Goal: Task Accomplishment & Management: Complete application form

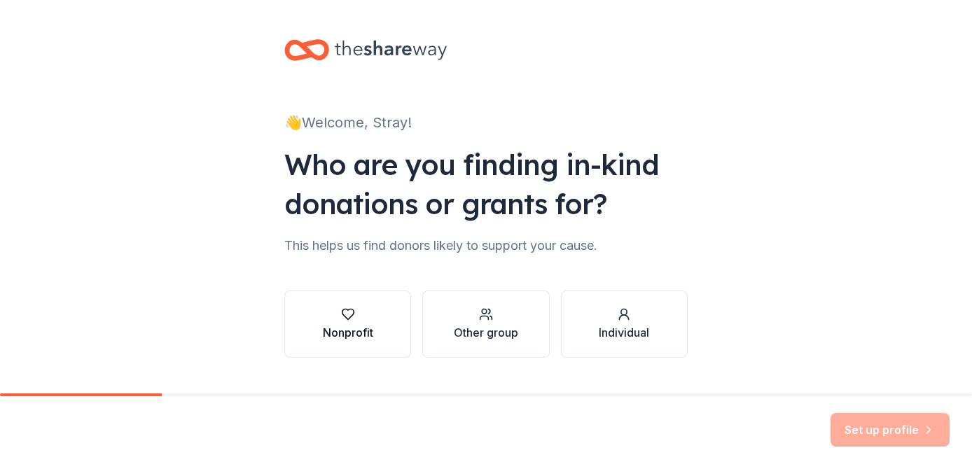
click at [346, 321] on icon "button" at bounding box center [348, 315] width 14 height 14
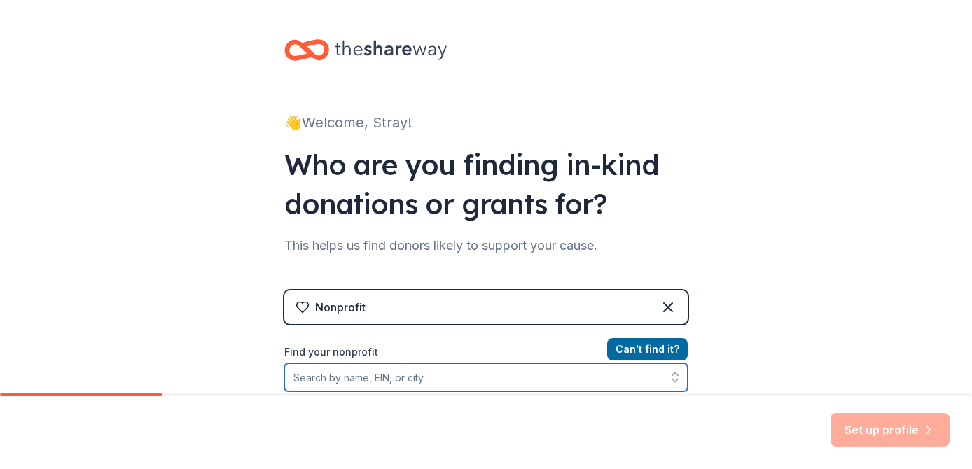
click at [399, 380] on input "Find your nonprofit" at bounding box center [486, 378] width 404 height 28
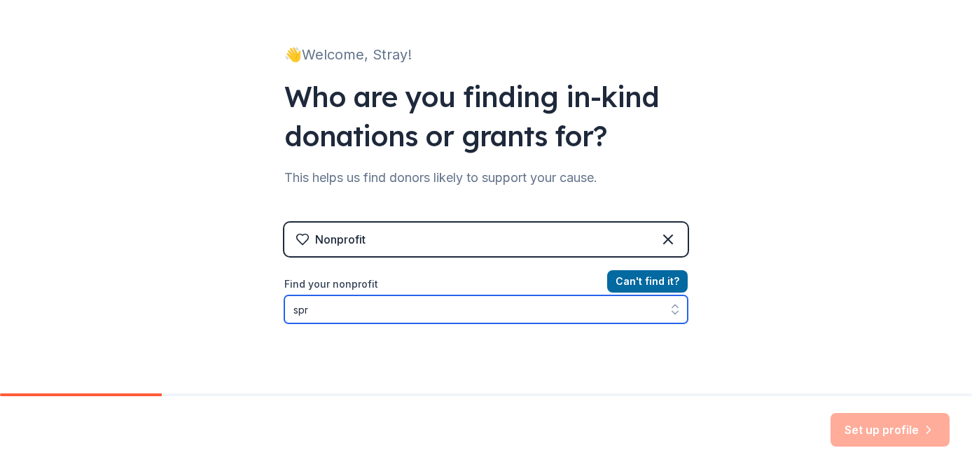
type input "Stray Paws Rescue"
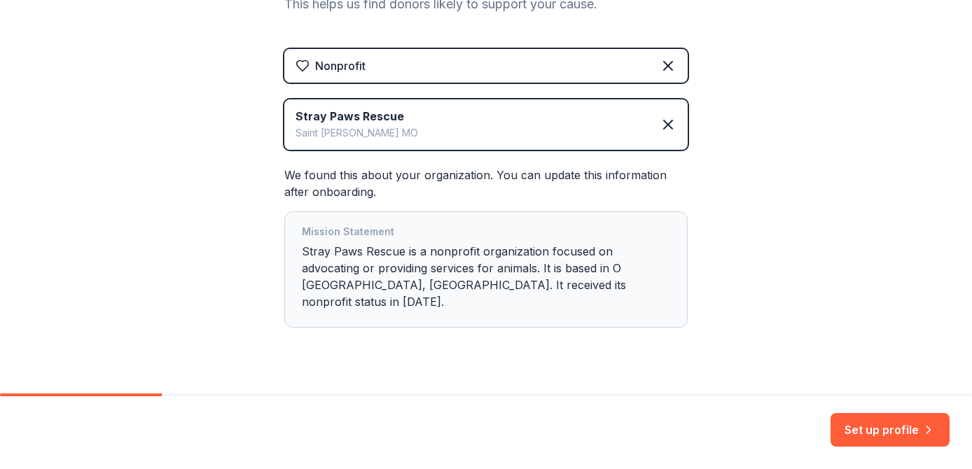
scroll to position [254, 0]
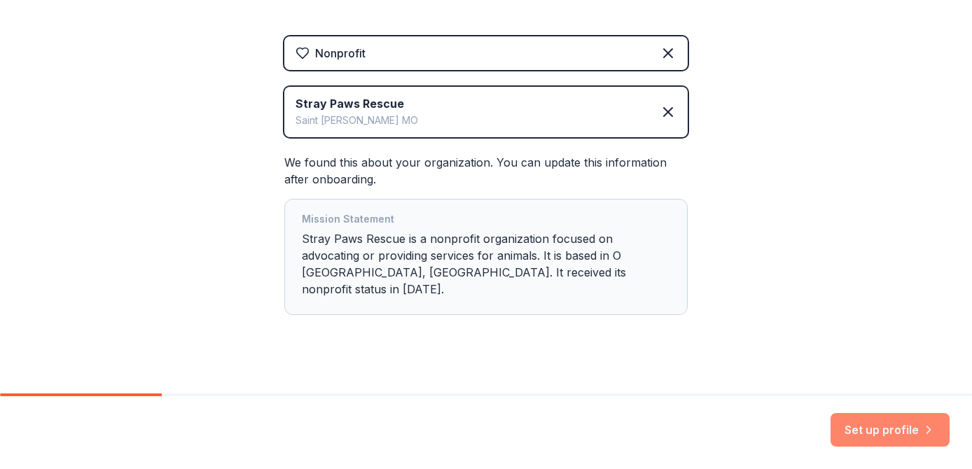
click at [907, 430] on button "Set up profile" at bounding box center [890, 430] width 119 height 34
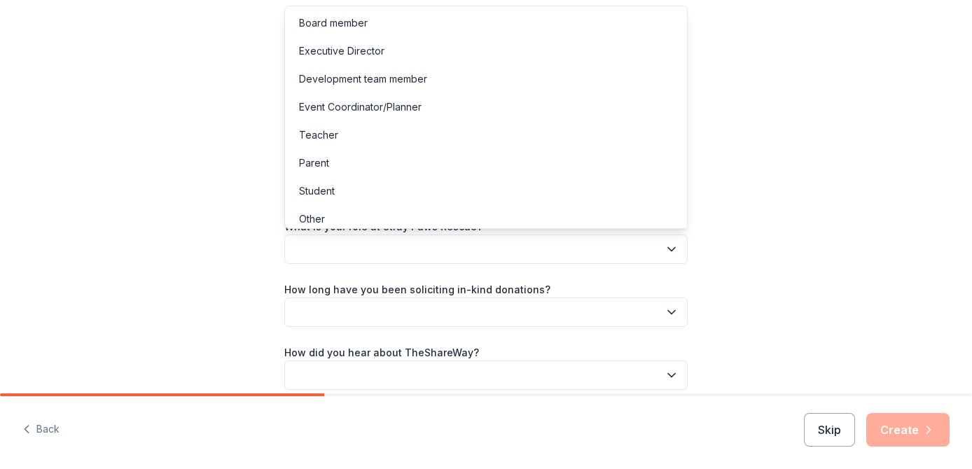
click at [625, 245] on button "button" at bounding box center [486, 249] width 404 height 29
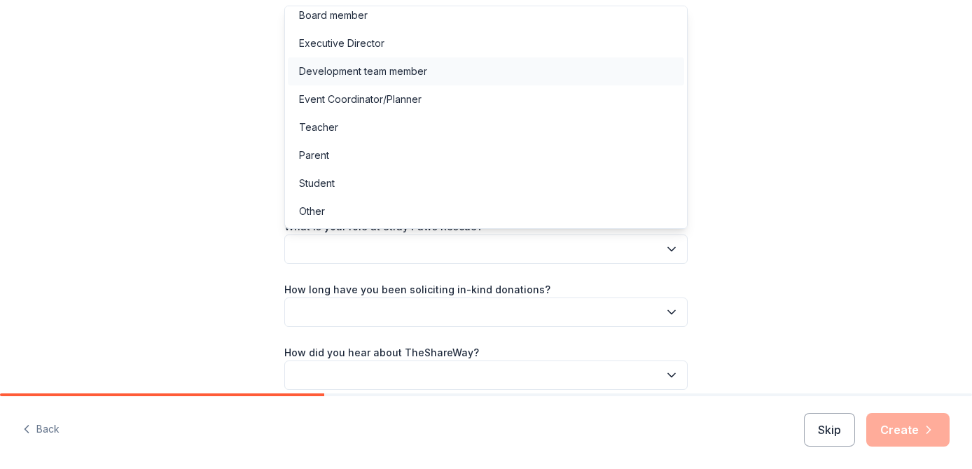
click at [421, 68] on div "Development team member" at bounding box center [363, 71] width 128 height 17
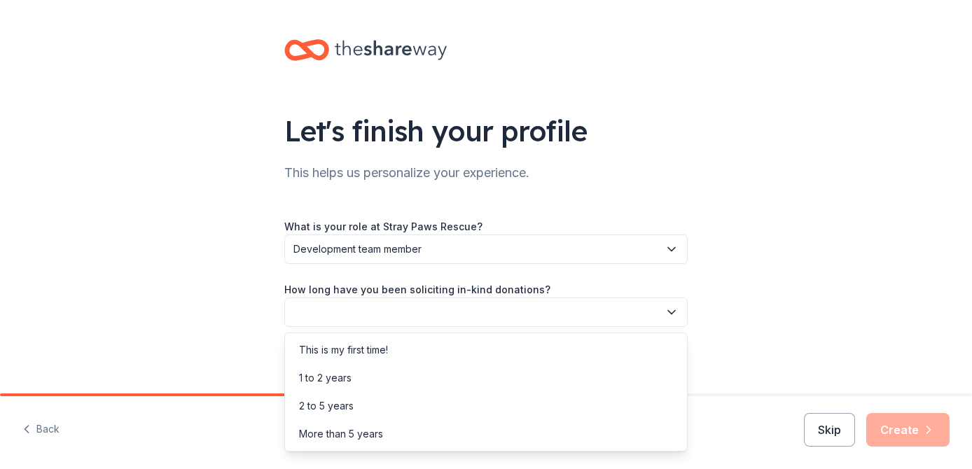
click at [528, 310] on button "button" at bounding box center [486, 312] width 404 height 29
click at [394, 412] on div "2 to 5 years" at bounding box center [486, 406] width 397 height 28
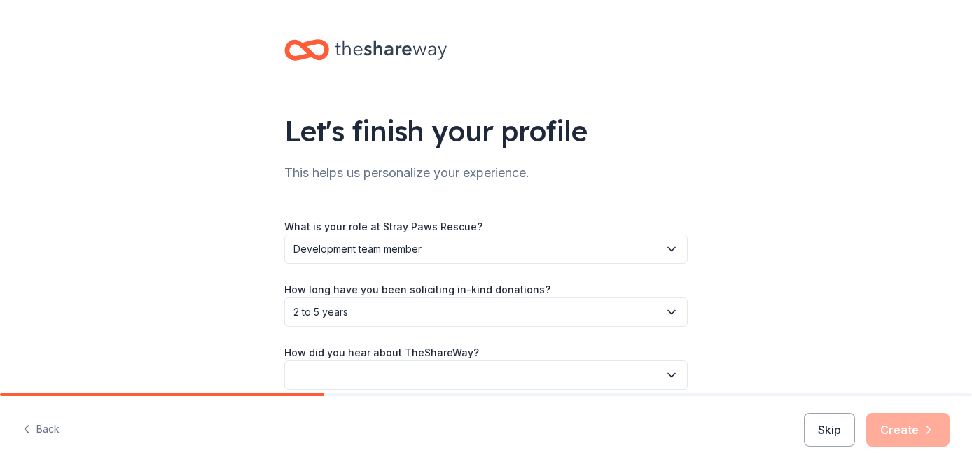
click at [405, 371] on button "button" at bounding box center [486, 375] width 404 height 29
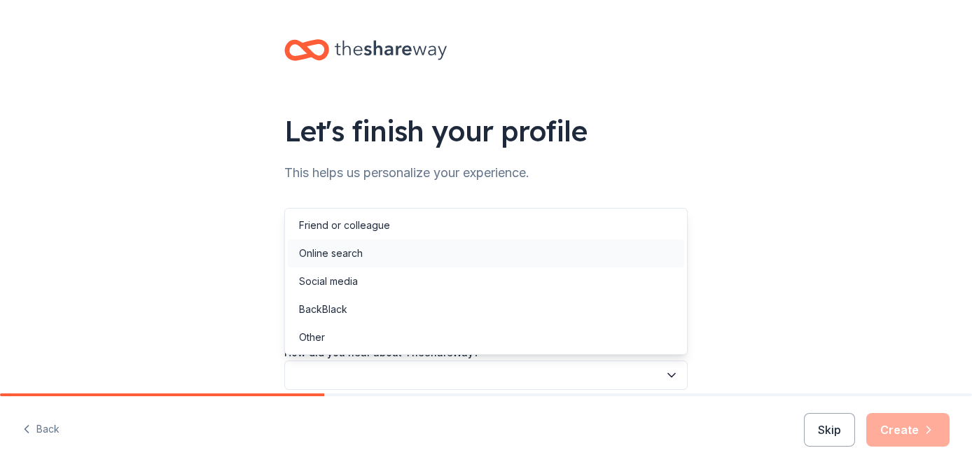
click at [389, 257] on div "Online search" at bounding box center [486, 254] width 397 height 28
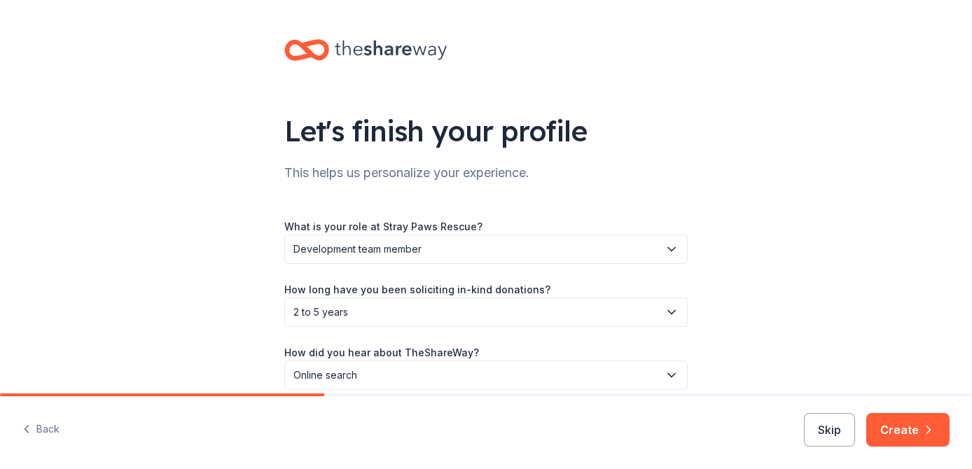
scroll to position [64, 0]
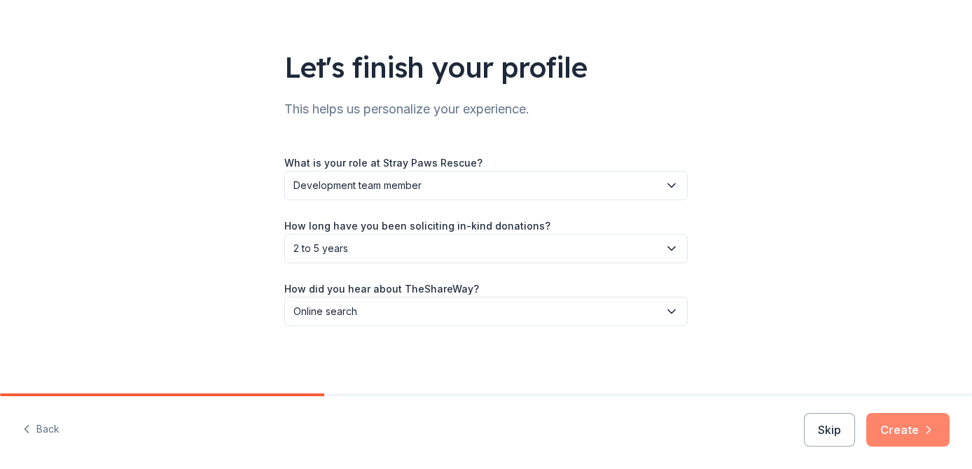
click at [915, 431] on button "Create" at bounding box center [908, 430] width 83 height 34
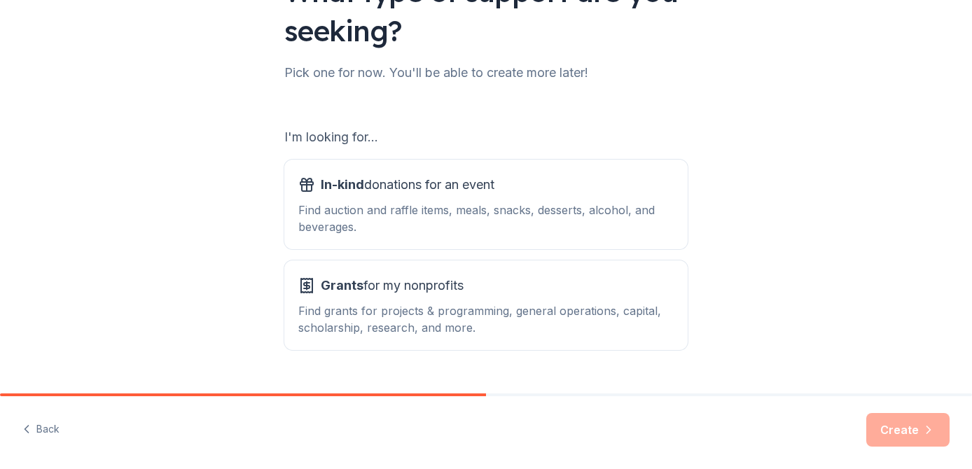
scroll to position [172, 0]
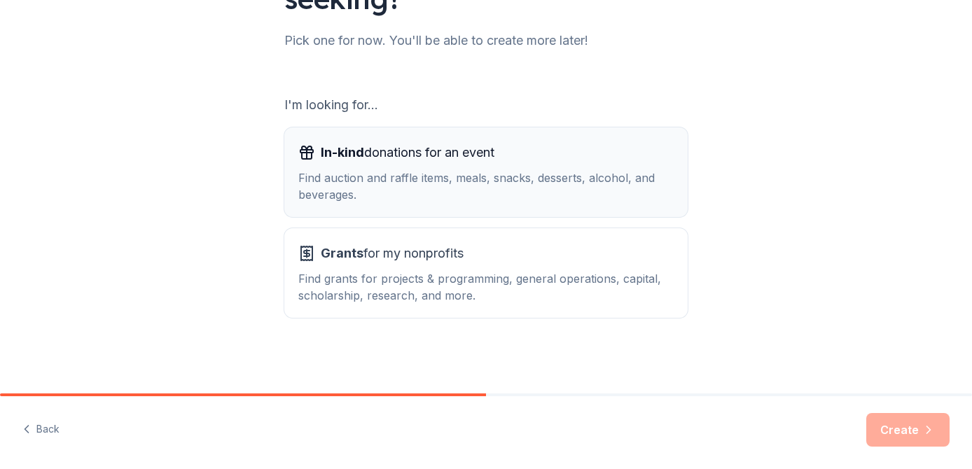
click at [581, 205] on button "In-kind donations for an event Find auction and raffle items, meals, snacks, de…" at bounding box center [486, 173] width 404 height 90
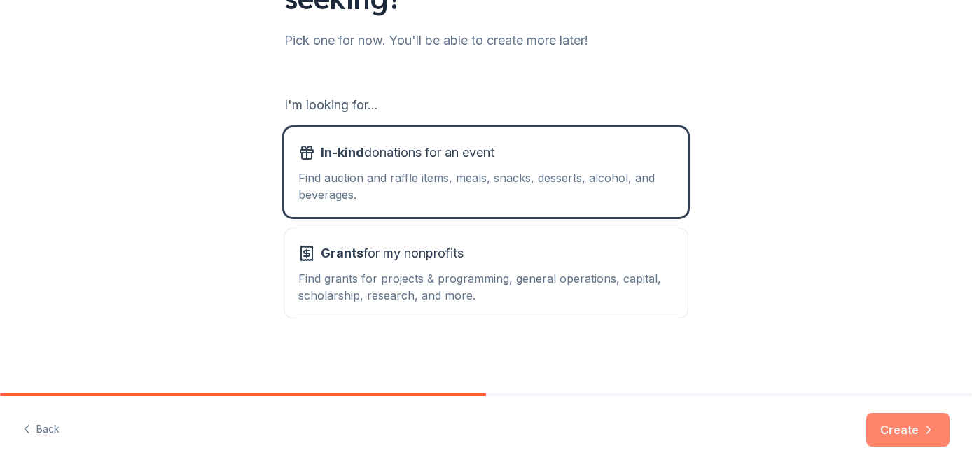
click at [920, 434] on button "Create" at bounding box center [908, 430] width 83 height 34
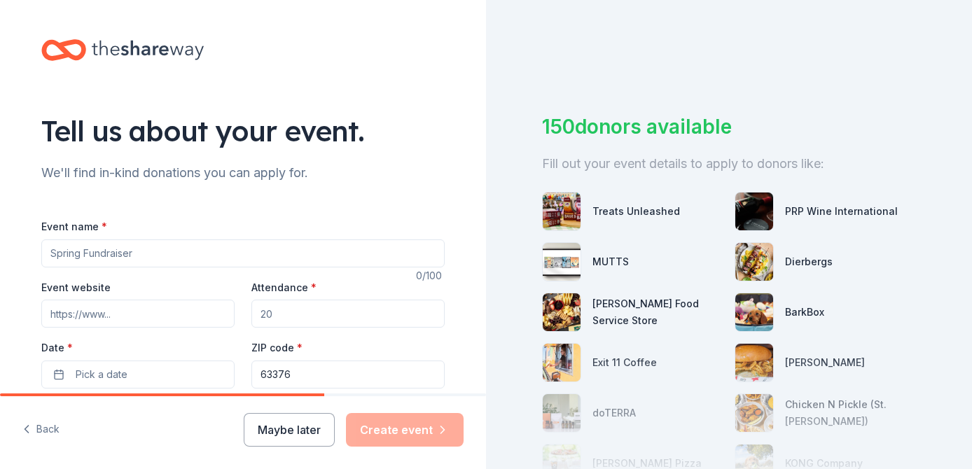
click at [123, 259] on input "Event name *" at bounding box center [243, 254] width 404 height 28
type input "2025 Rock n Roll "Woofstock" Bingo"
click at [128, 319] on input "Event website" at bounding box center [137, 314] width 193 height 28
type input "[DOMAIN_NAME]"
drag, startPoint x: 294, startPoint y: 319, endPoint x: 248, endPoint y: 318, distance: 45.5
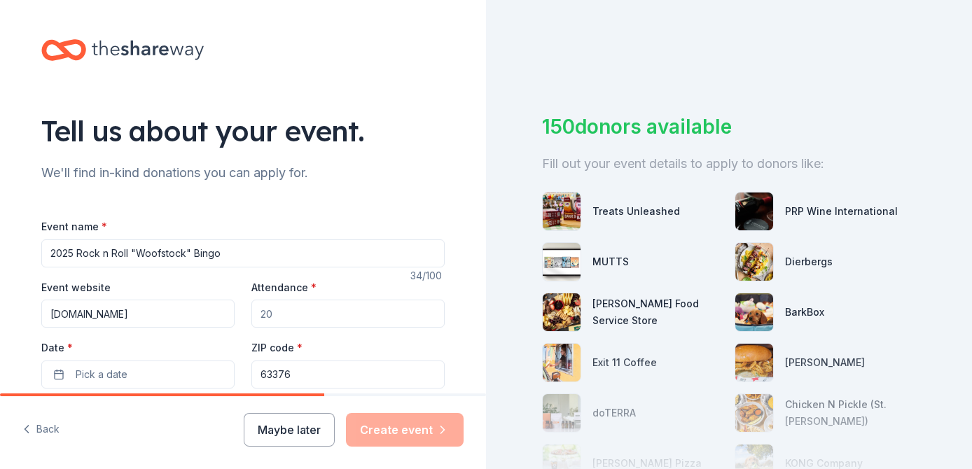
click at [248, 318] on div "Event website www.straypawsrescue.com Attendance * Date * Pick a date ZIP code …" at bounding box center [243, 334] width 404 height 110
drag, startPoint x: 299, startPoint y: 312, endPoint x: 237, endPoint y: 312, distance: 62.4
click at [237, 312] on div "Event website www.straypawsrescue.com Attendance * Date * Pick a date ZIP code …" at bounding box center [243, 334] width 404 height 110
type input "320"
click at [135, 373] on button "Pick a date" at bounding box center [137, 375] width 193 height 28
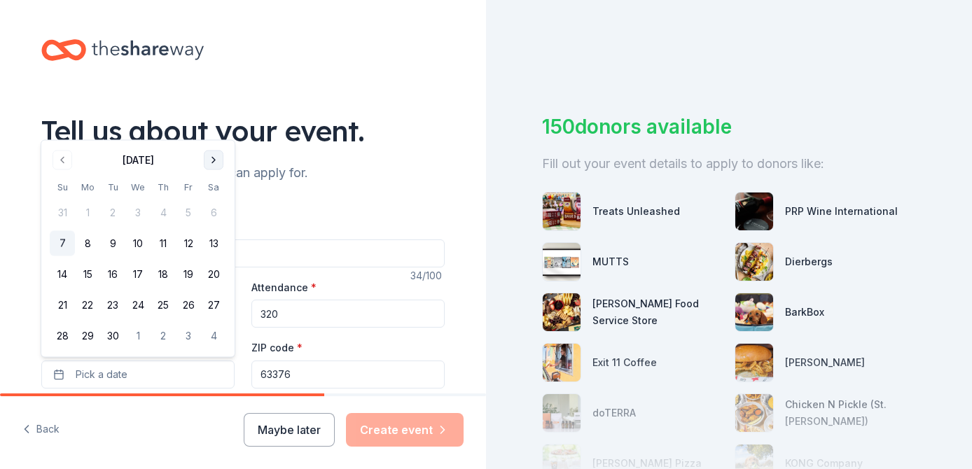
click at [212, 157] on button "Go to next month" at bounding box center [214, 161] width 20 height 20
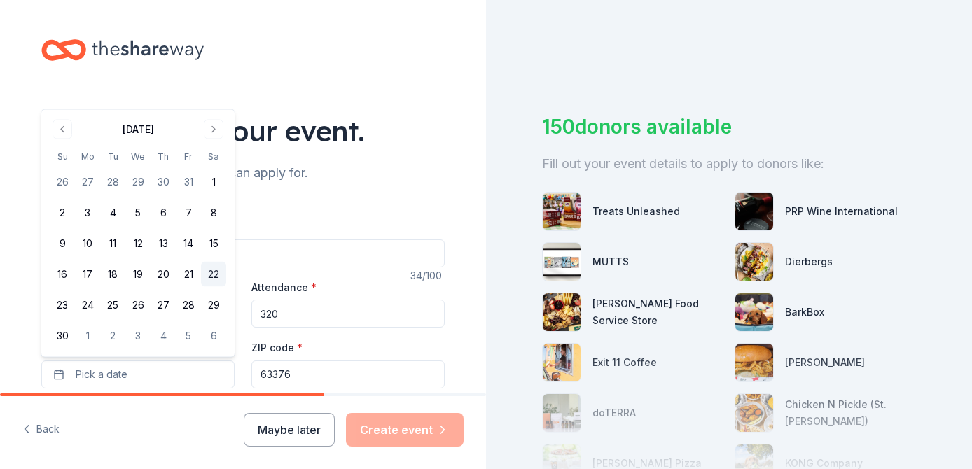
click at [219, 273] on button "22" at bounding box center [213, 274] width 25 height 25
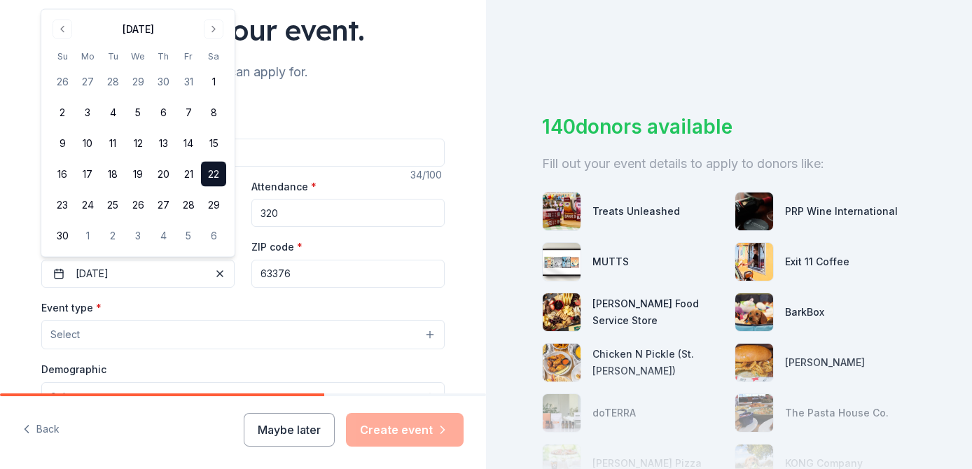
scroll to position [102, 0]
click at [158, 334] on button "Select" at bounding box center [243, 333] width 404 height 29
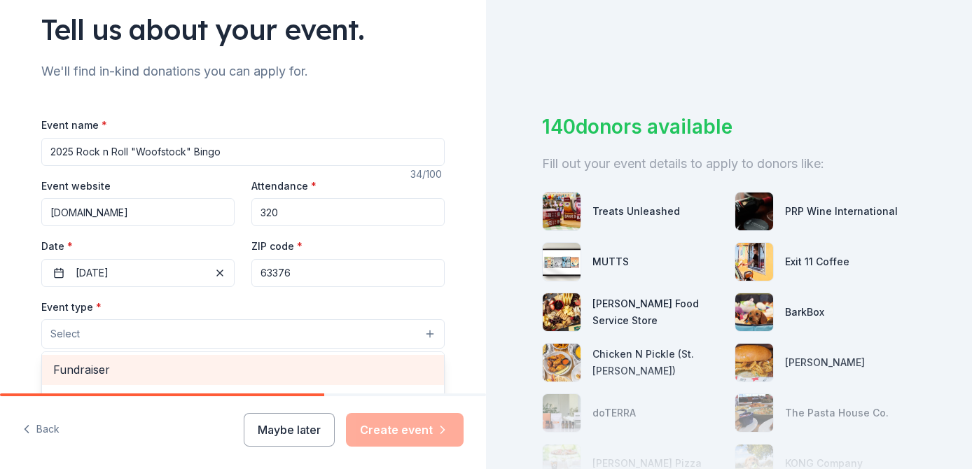
click at [113, 365] on span "Fundraiser" at bounding box center [243, 370] width 380 height 18
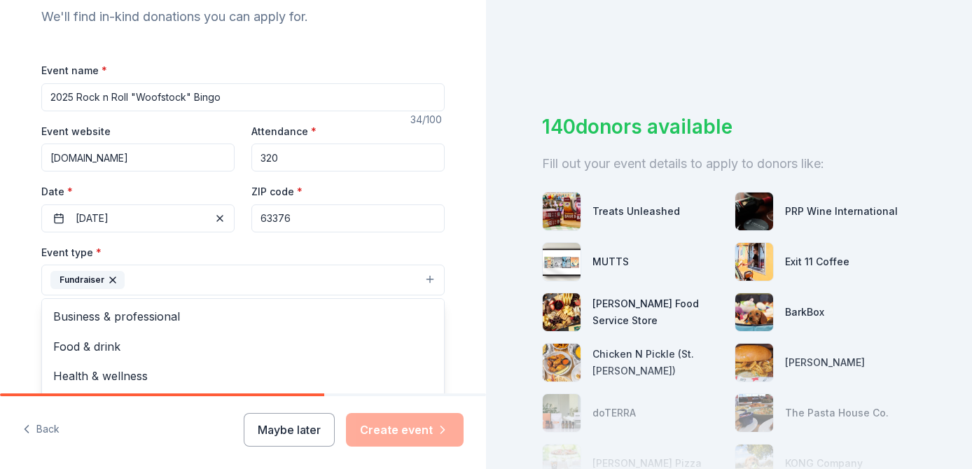
scroll to position [179, 0]
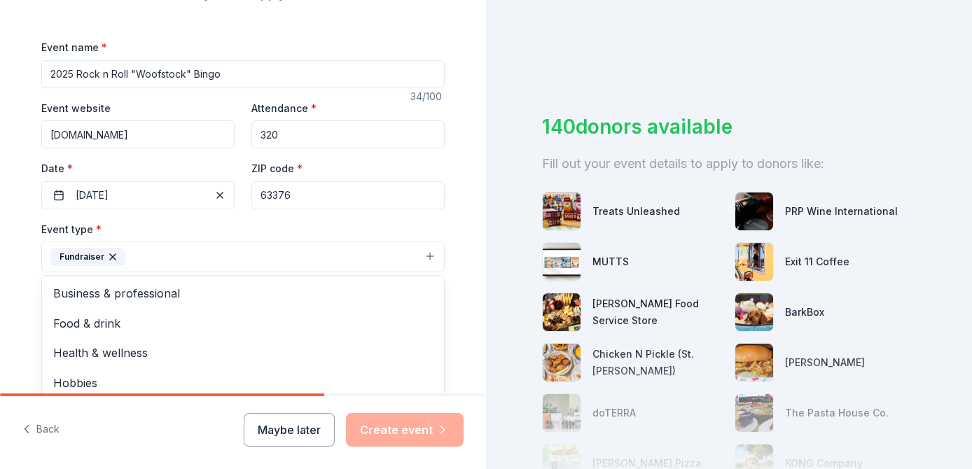
click at [355, 264] on button "Fundraiser" at bounding box center [243, 257] width 404 height 31
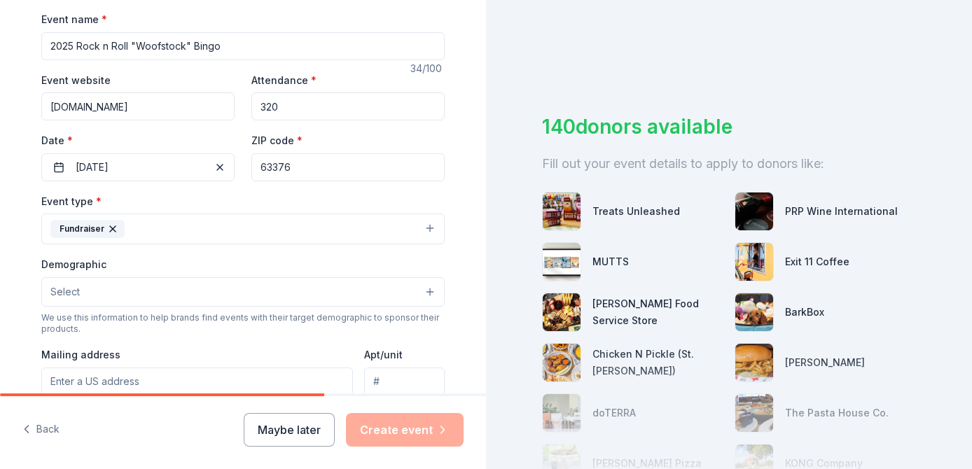
scroll to position [221, 0]
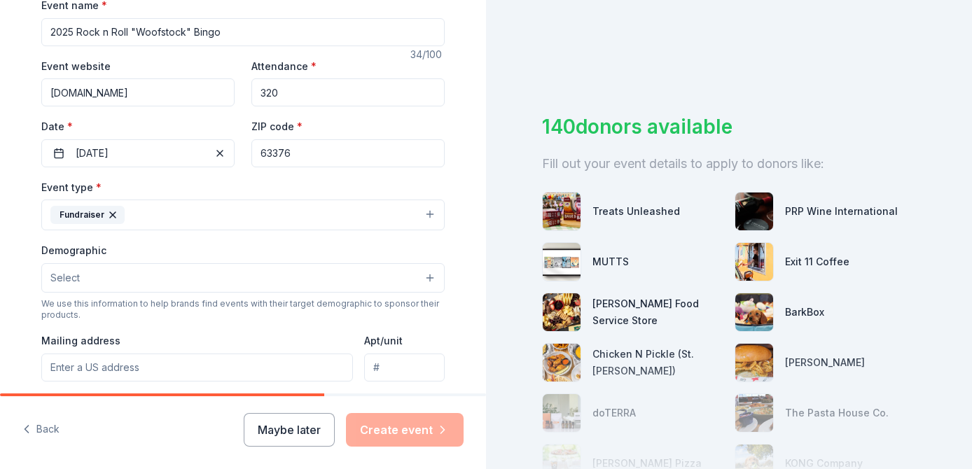
click at [428, 219] on button "Fundraiser" at bounding box center [243, 215] width 404 height 31
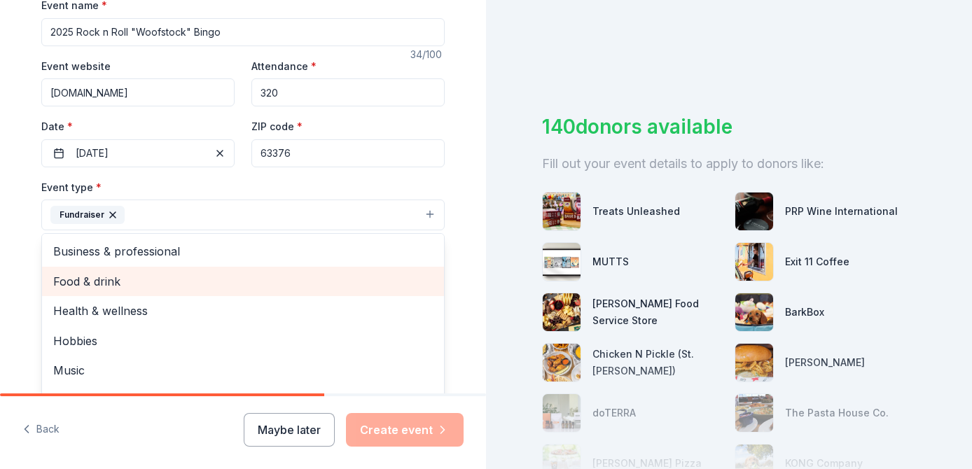
scroll to position [17, 0]
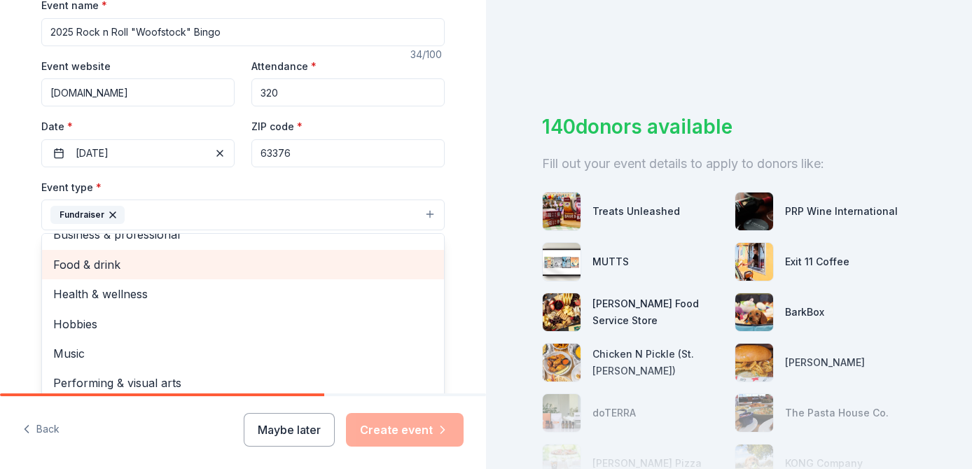
click at [191, 268] on span "Food & drink" at bounding box center [243, 265] width 380 height 18
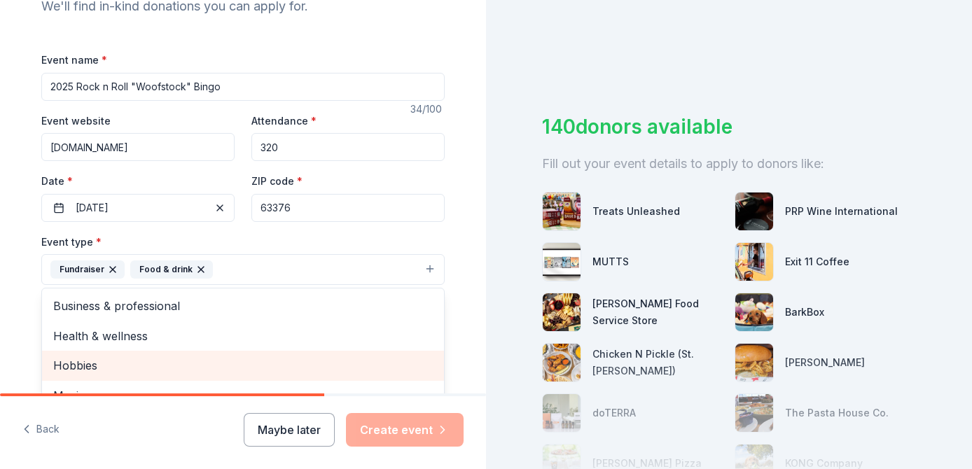
scroll to position [125, 0]
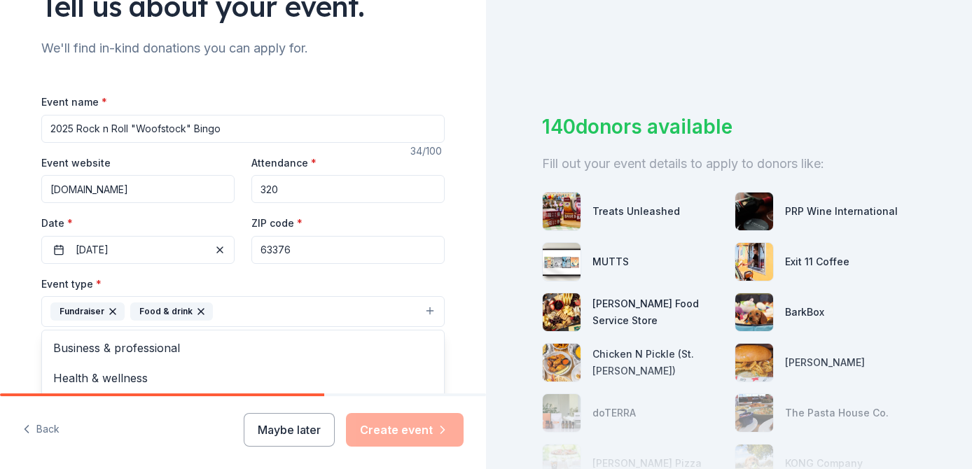
click at [383, 275] on div "Event type * Fundraiser Food & drink Business & professional Health & wellness …" at bounding box center [243, 301] width 404 height 53
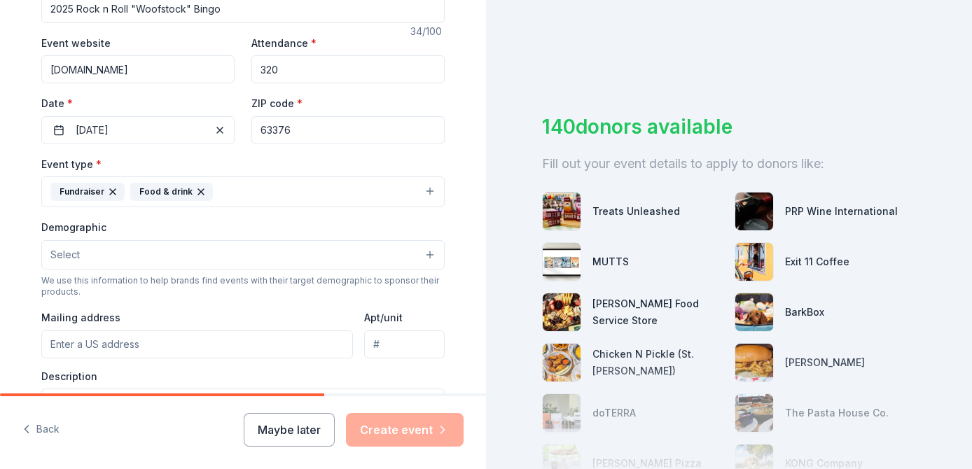
scroll to position [248, 0]
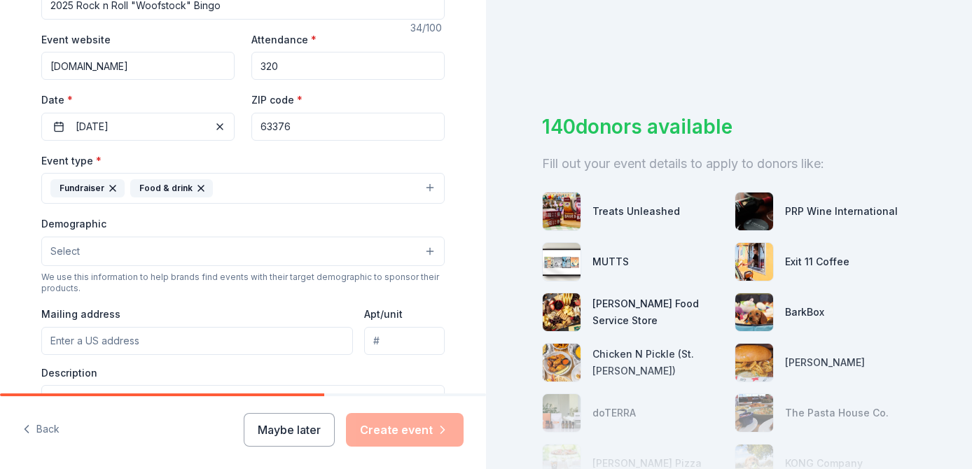
click at [195, 268] on div "Demographic Select We use this information to help brands find events with thei…" at bounding box center [243, 254] width 404 height 79
click at [195, 261] on button "Select" at bounding box center [243, 251] width 404 height 29
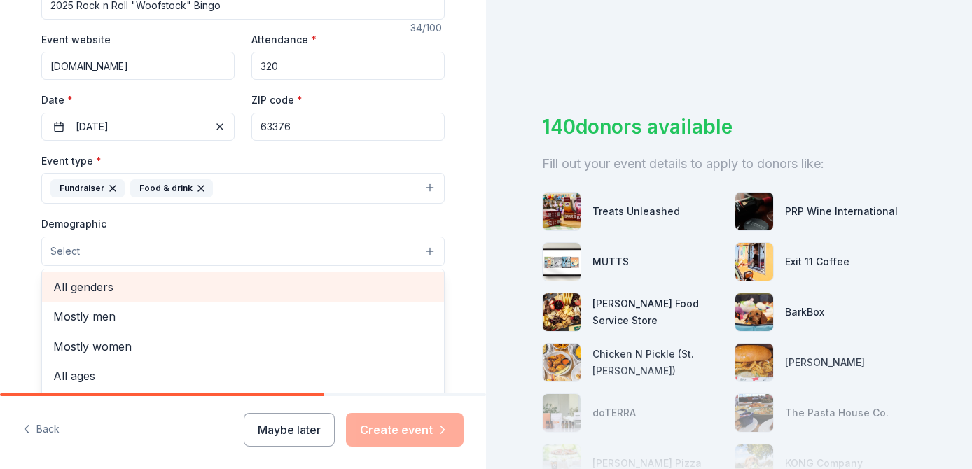
click at [151, 288] on span "All genders" at bounding box center [243, 287] width 380 height 18
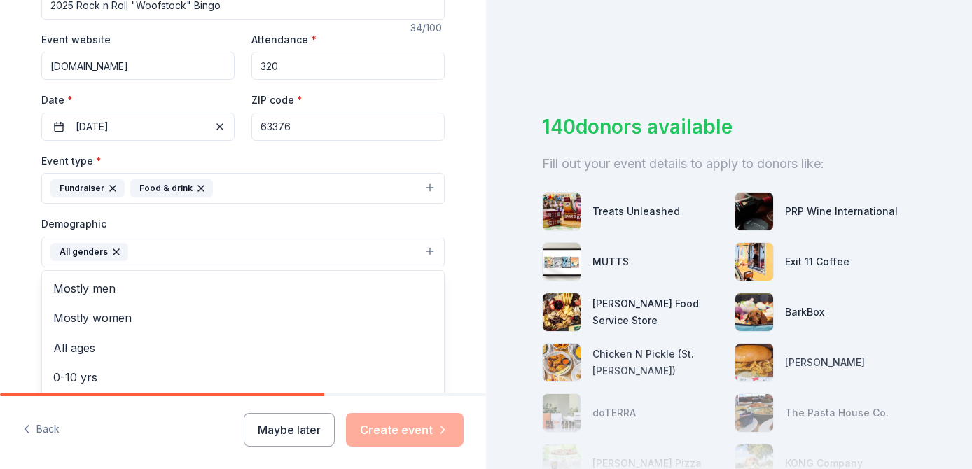
click at [23, 319] on div "Tell us about your event. We'll find in-kind donations you can apply for. Event…" at bounding box center [243, 219] width 448 height 935
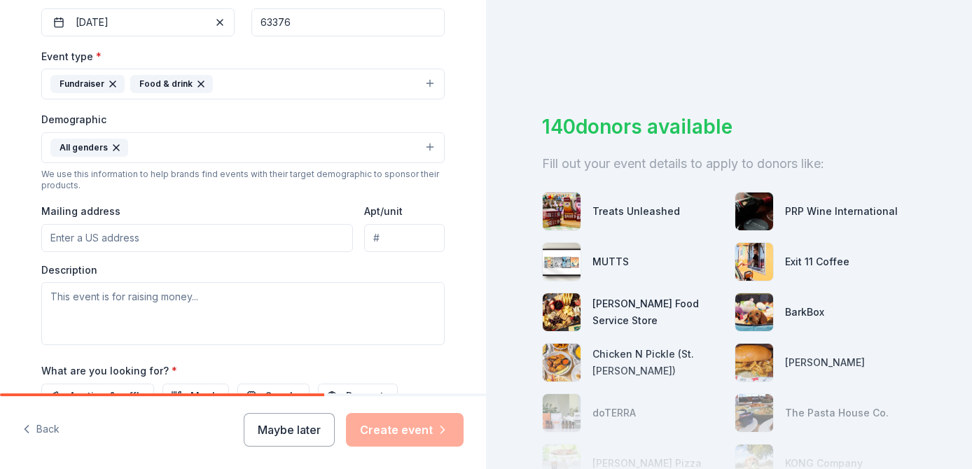
scroll to position [369, 0]
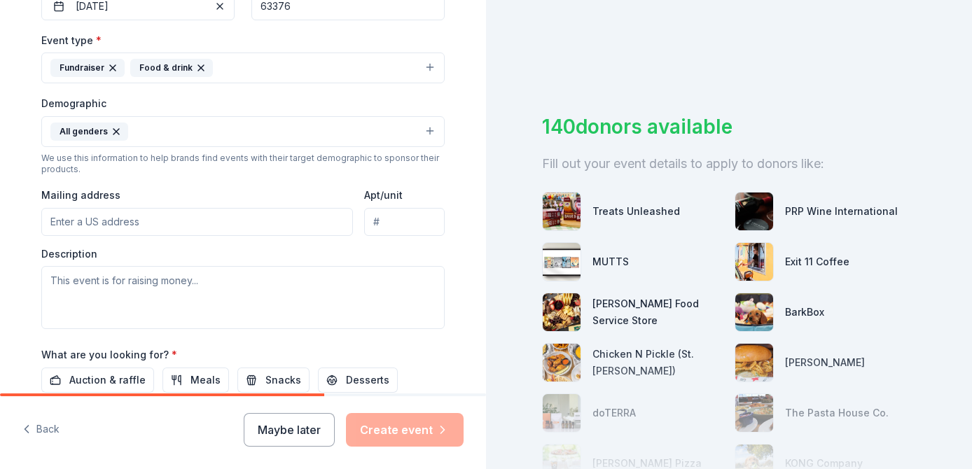
click at [230, 140] on button "All genders" at bounding box center [243, 131] width 404 height 31
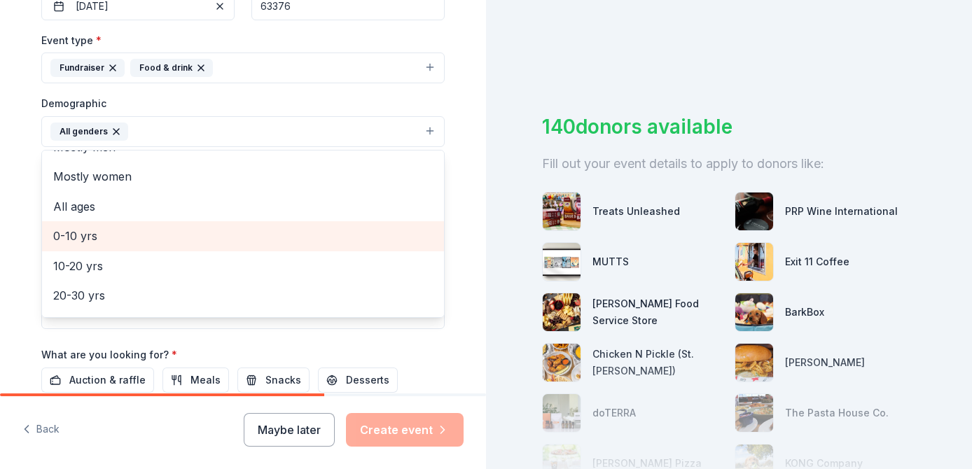
scroll to position [22, 0]
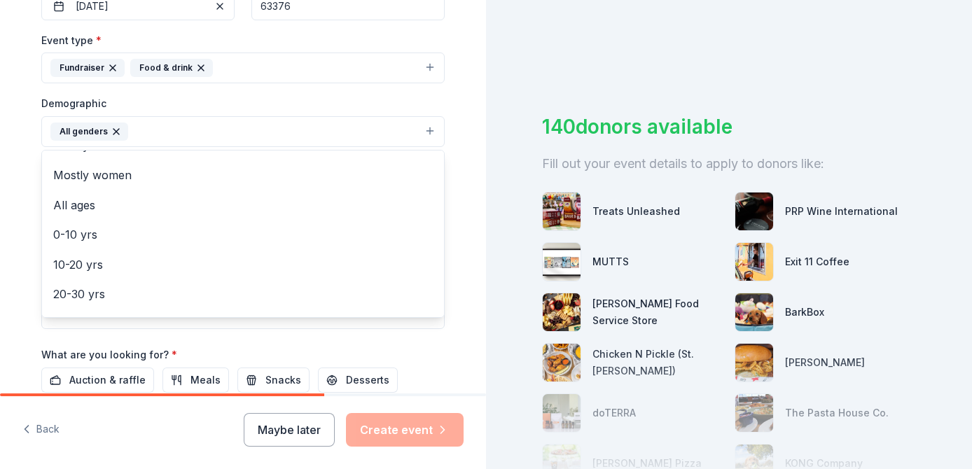
click at [25, 216] on div "Tell us about your event. We'll find in-kind donations you can apply for. Event…" at bounding box center [243, 98] width 448 height 935
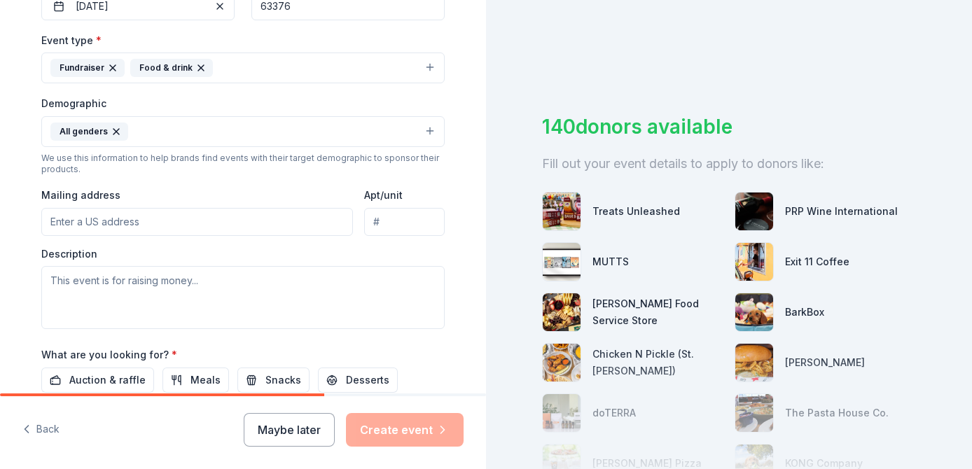
click at [141, 227] on input "Mailing address" at bounding box center [197, 222] width 312 height 28
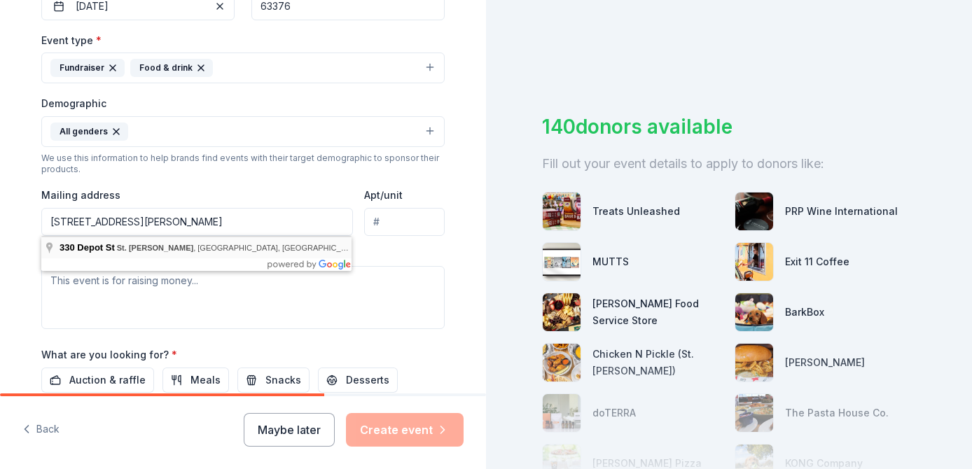
type input "330 Depot Street, St. Peters, MO, 63376"
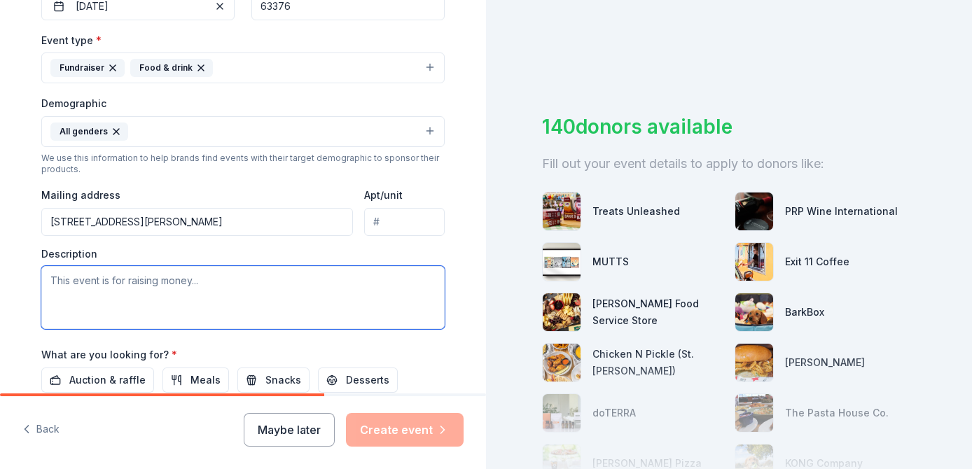
click at [151, 284] on textarea at bounding box center [243, 297] width 404 height 63
click at [191, 289] on textarea at bounding box center [243, 297] width 404 height 63
paste textarea "Our organization believes it is our moral responsibility to protect and improve…"
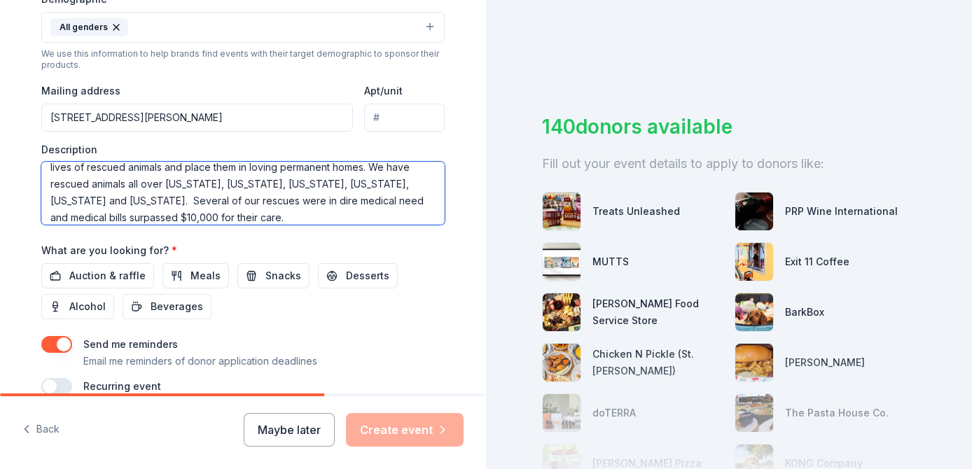
scroll to position [475, 0]
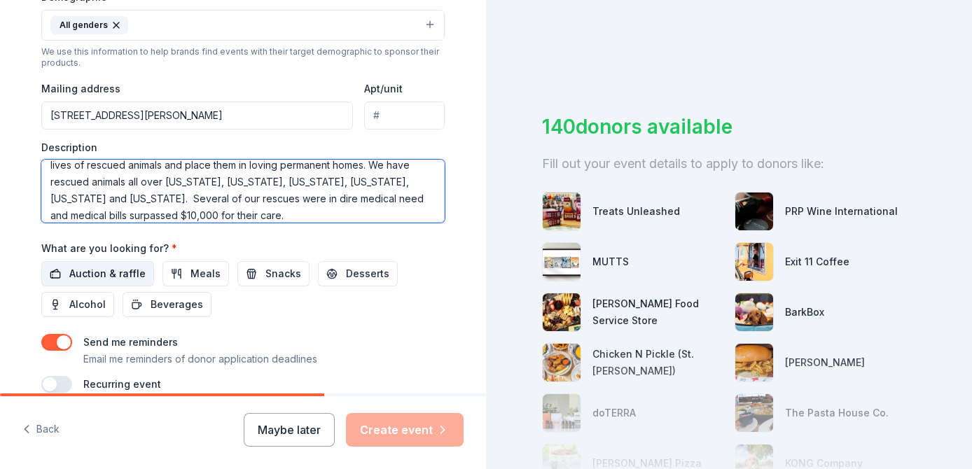
type textarea "Our organization believes it is our moral responsibility to protect and improve…"
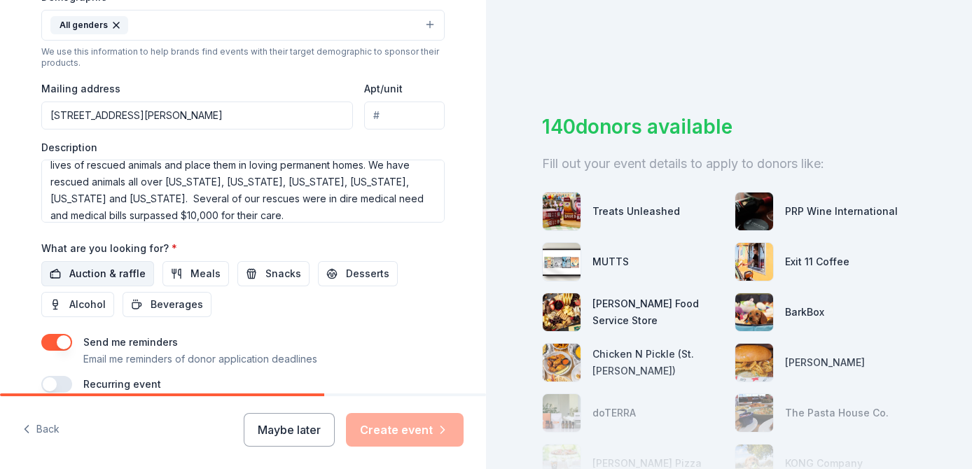
click at [136, 277] on span "Auction & raffle" at bounding box center [107, 274] width 76 height 17
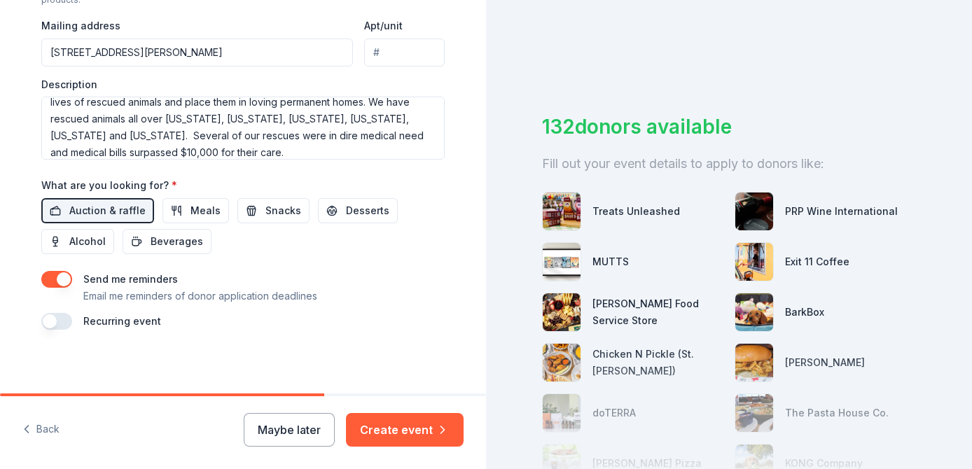
scroll to position [542, 0]
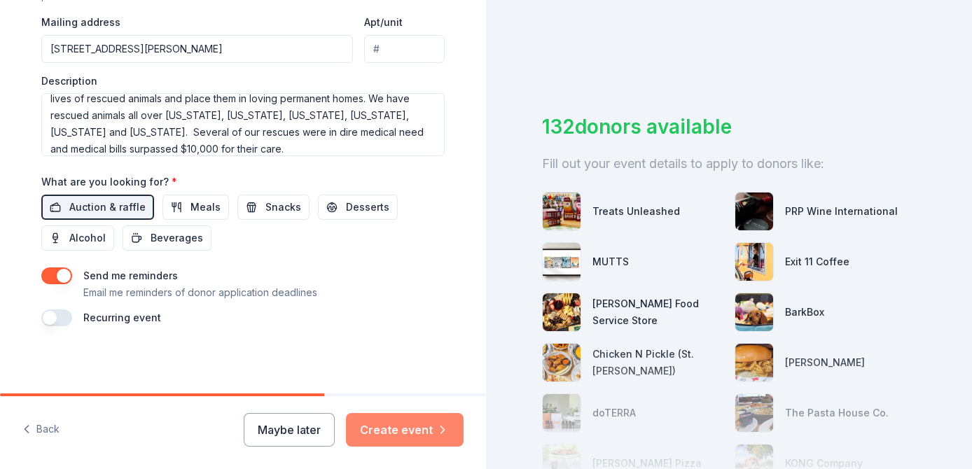
click at [415, 436] on button "Create event" at bounding box center [405, 430] width 118 height 34
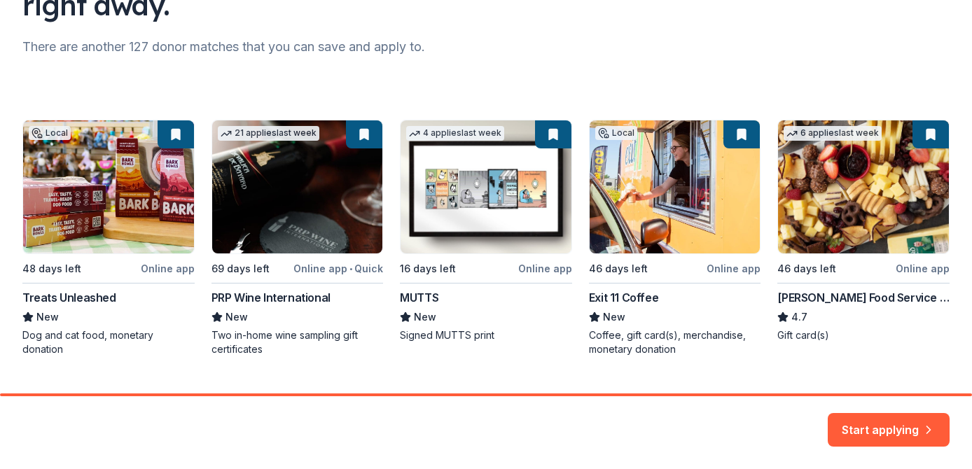
scroll to position [195, 0]
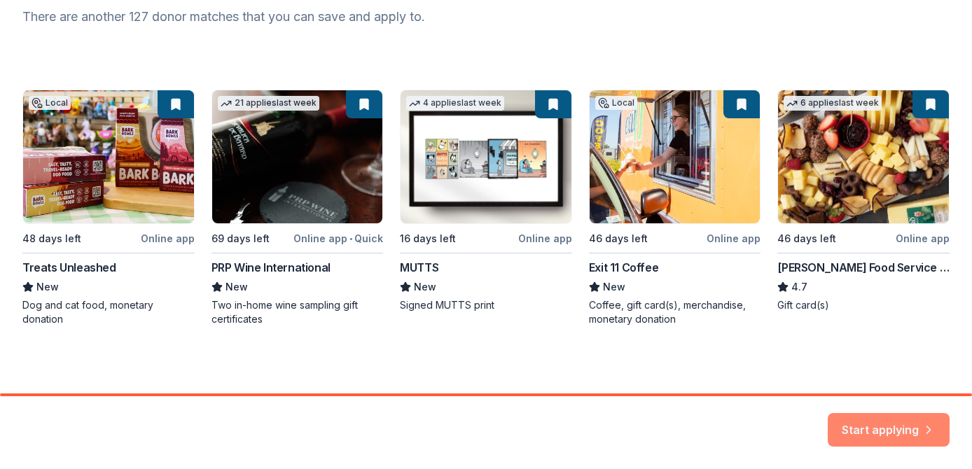
click at [906, 425] on button "Start applying" at bounding box center [889, 422] width 122 height 34
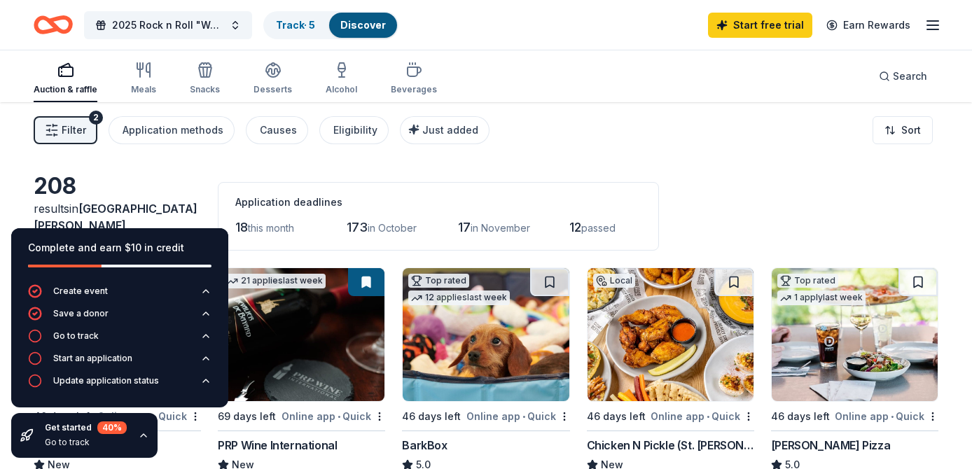
click at [594, 183] on div "Application deadlines 18 this month 173 in October 17 in November 12 passed" at bounding box center [438, 216] width 441 height 69
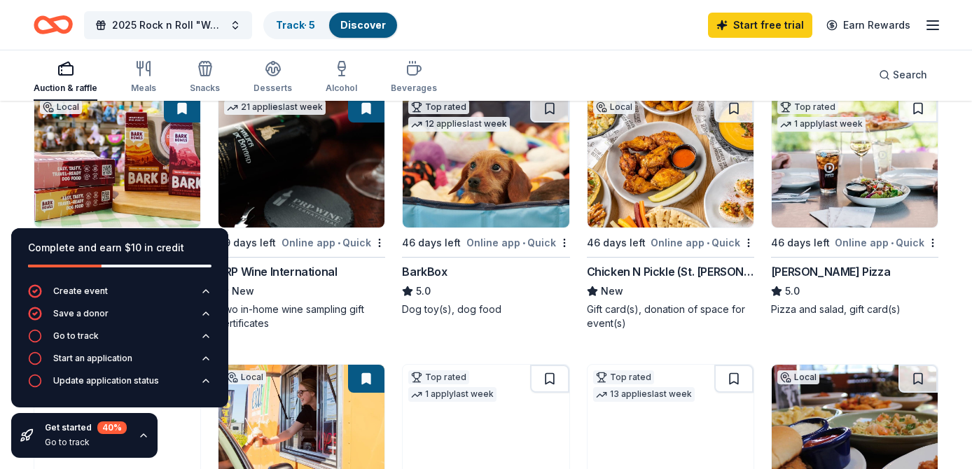
scroll to position [174, 0]
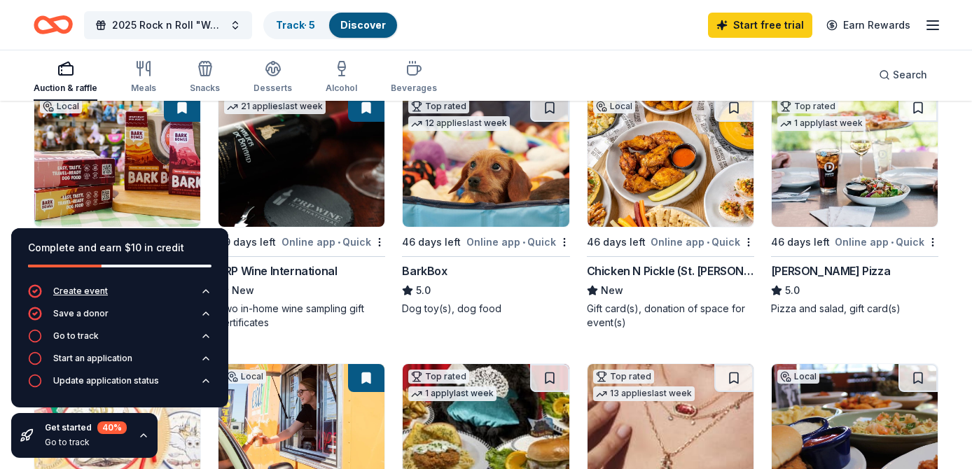
click at [209, 291] on icon "button" at bounding box center [205, 291] width 11 height 11
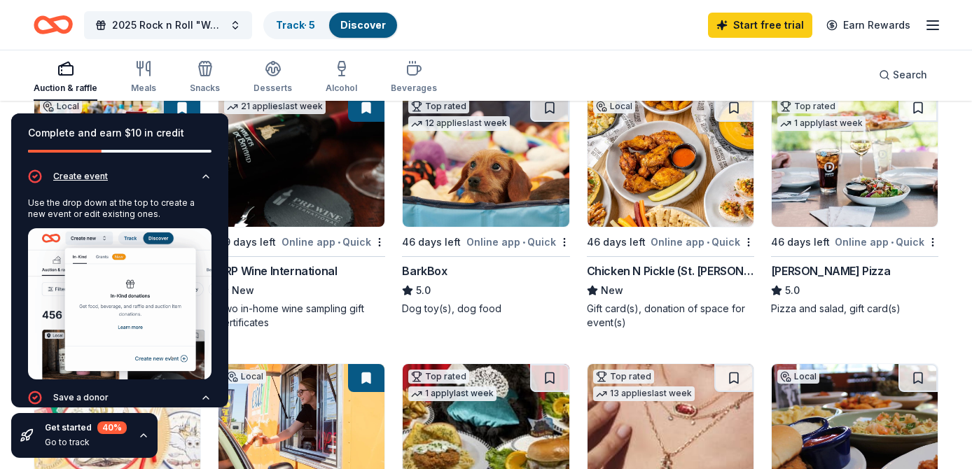
click at [200, 172] on icon "button" at bounding box center [205, 176] width 11 height 11
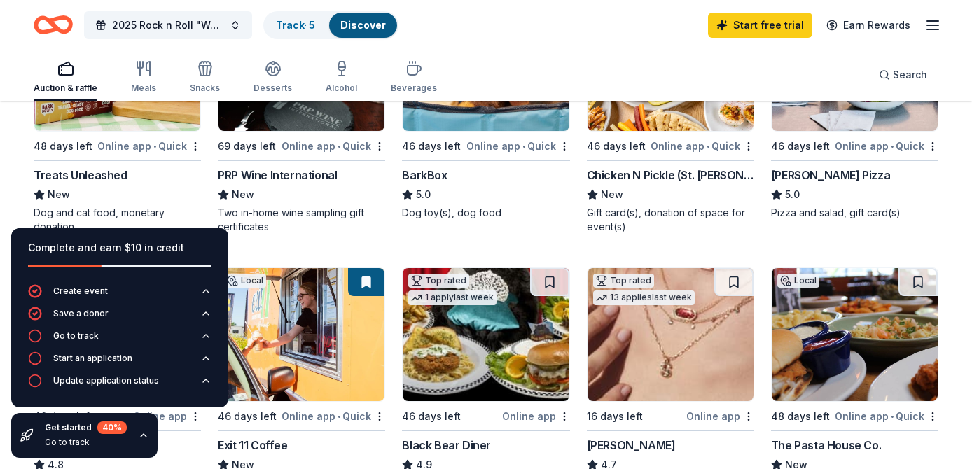
scroll to position [216, 0]
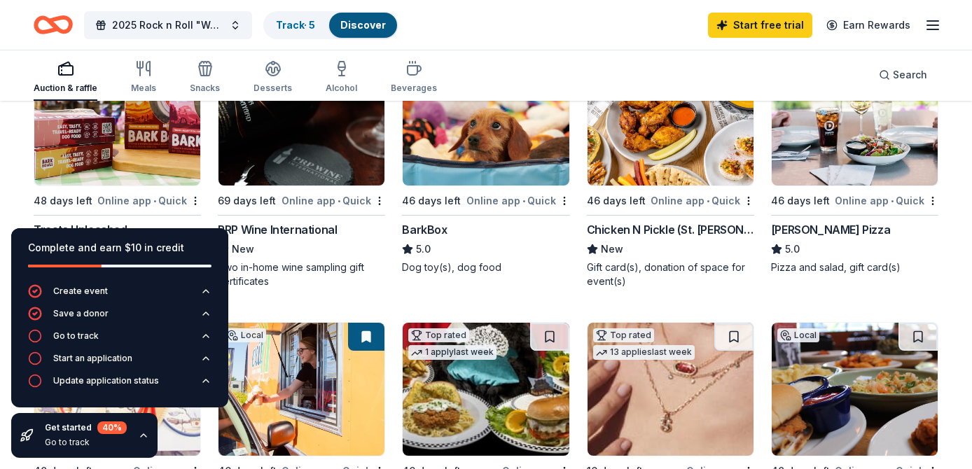
click at [69, 75] on rect "button" at bounding box center [66, 70] width 14 height 9
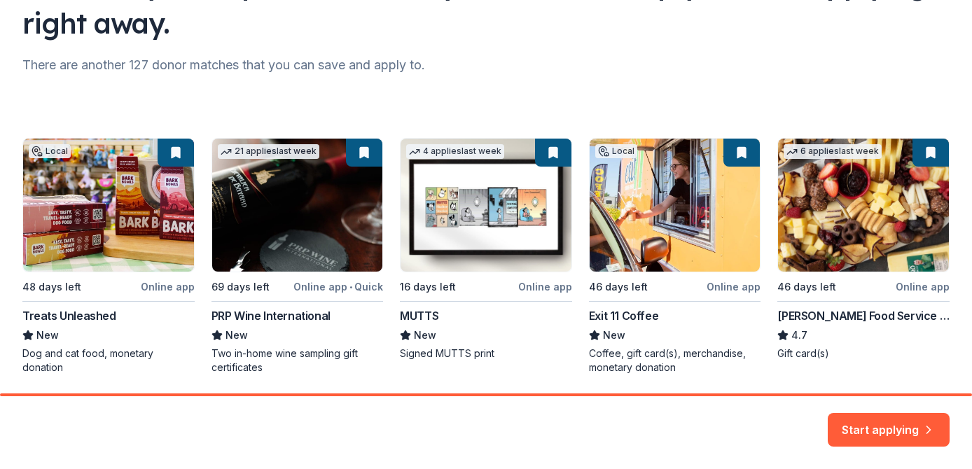
scroll to position [195, 0]
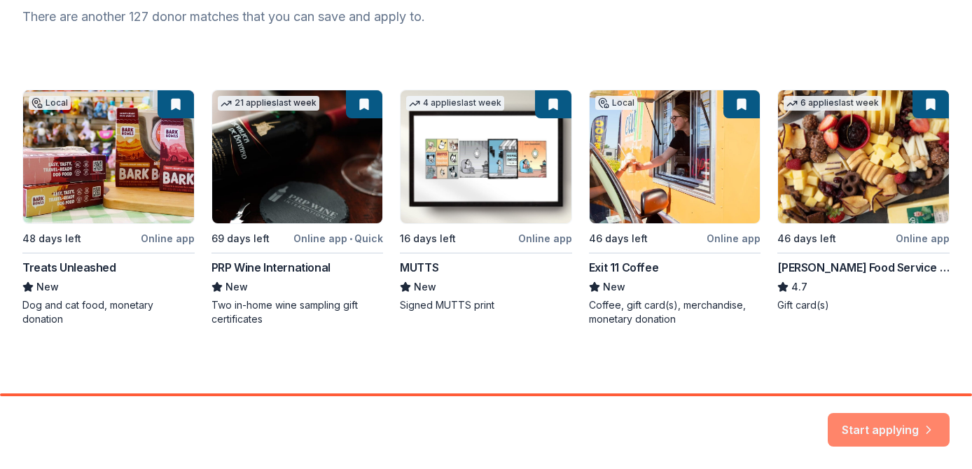
click at [902, 432] on button "Start applying" at bounding box center [889, 422] width 122 height 34
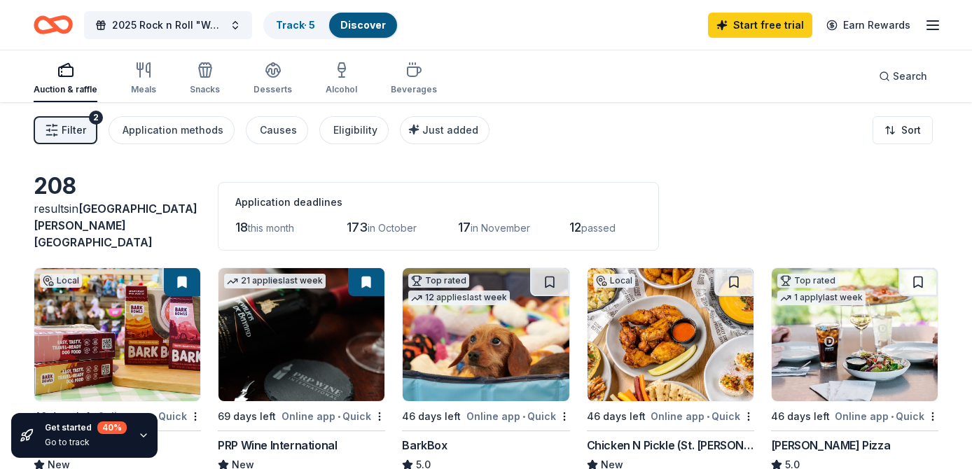
click at [81, 133] on span "Filter" at bounding box center [74, 130] width 25 height 17
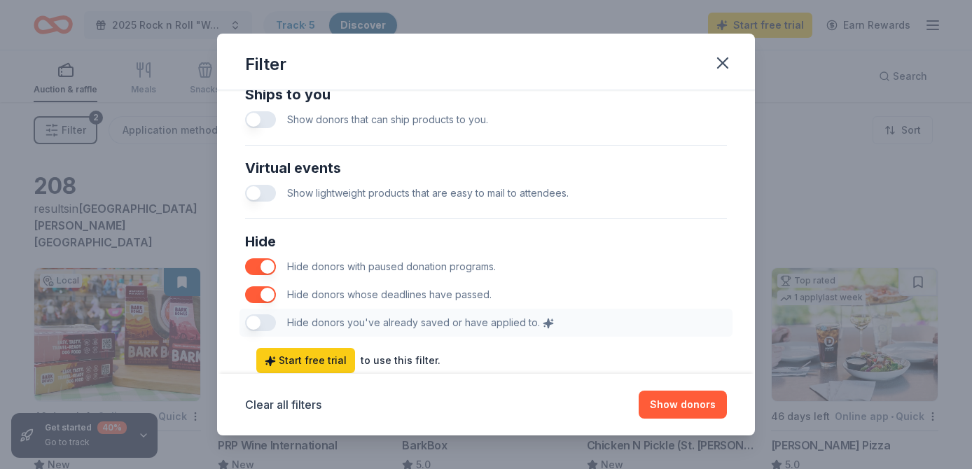
scroll to position [699, 0]
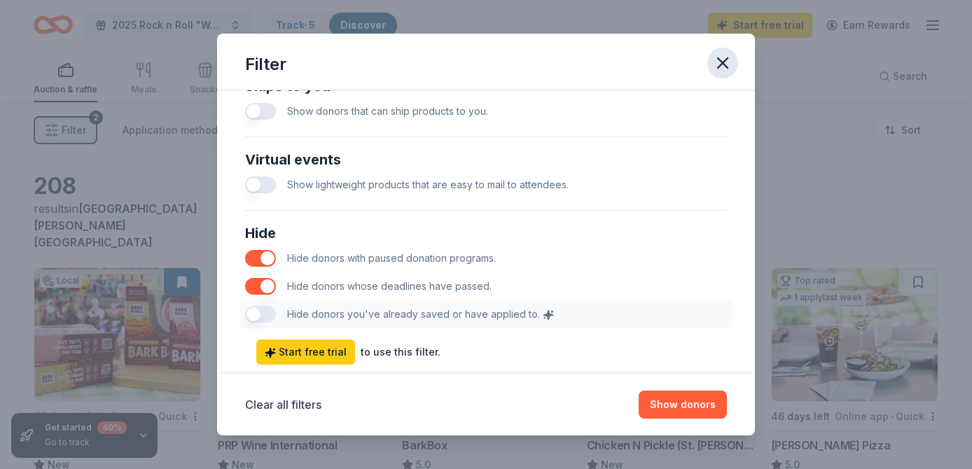
click at [715, 74] on button "button" at bounding box center [723, 63] width 31 height 31
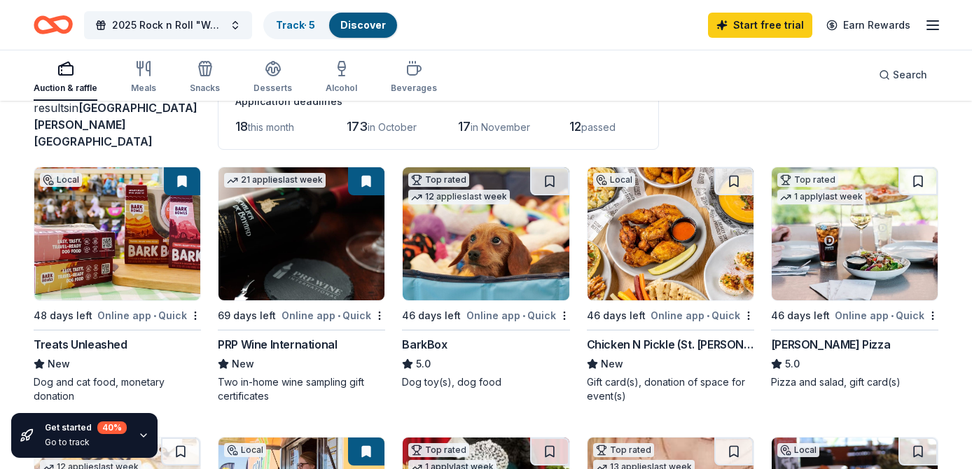
scroll to position [104, 0]
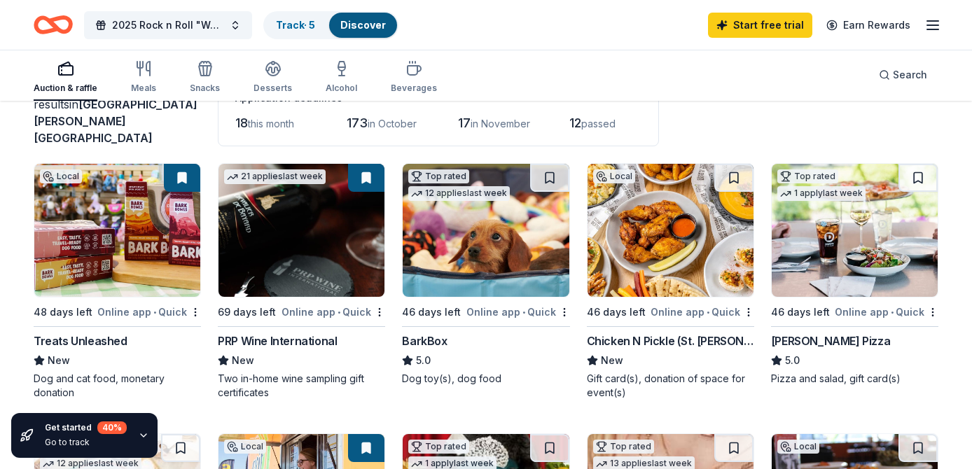
click at [474, 264] on img at bounding box center [486, 230] width 166 height 133
click at [930, 26] on icon "button" at bounding box center [933, 25] width 17 height 17
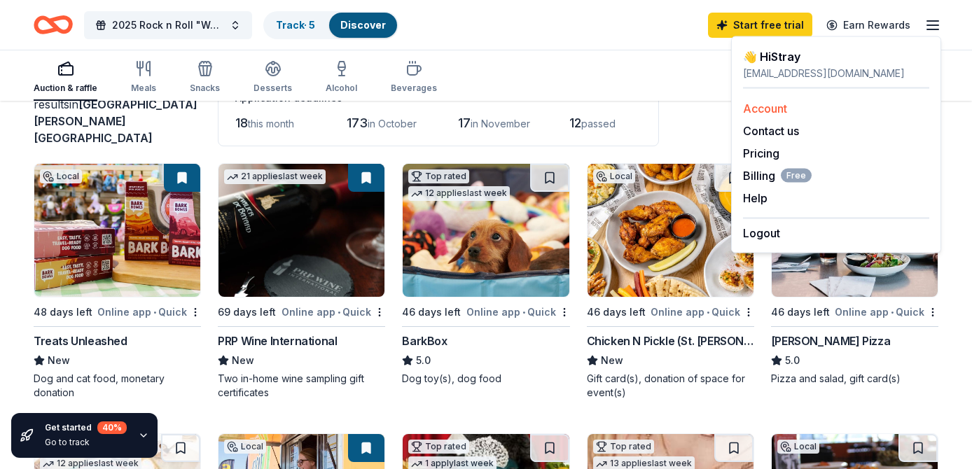
click at [768, 111] on link "Account" at bounding box center [765, 109] width 44 height 14
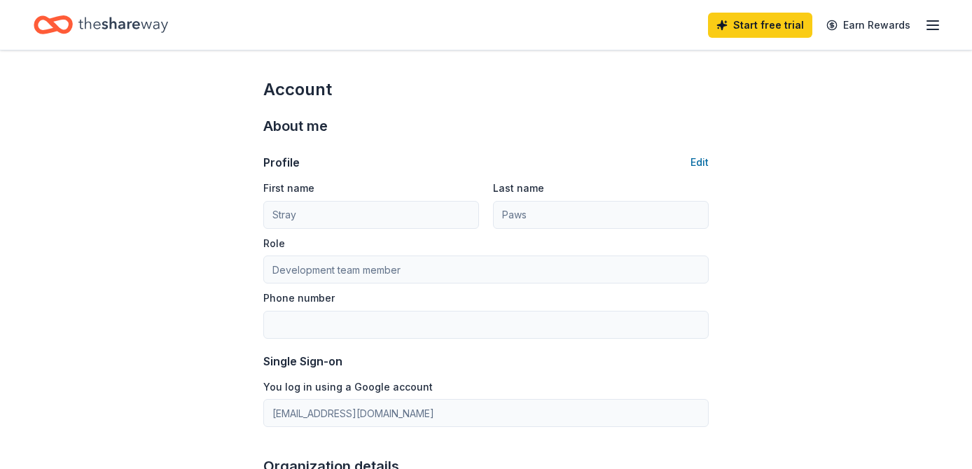
click at [690, 166] on div "Profile Edit" at bounding box center [486, 162] width 446 height 17
click at [701, 161] on button "Edit" at bounding box center [700, 162] width 18 height 17
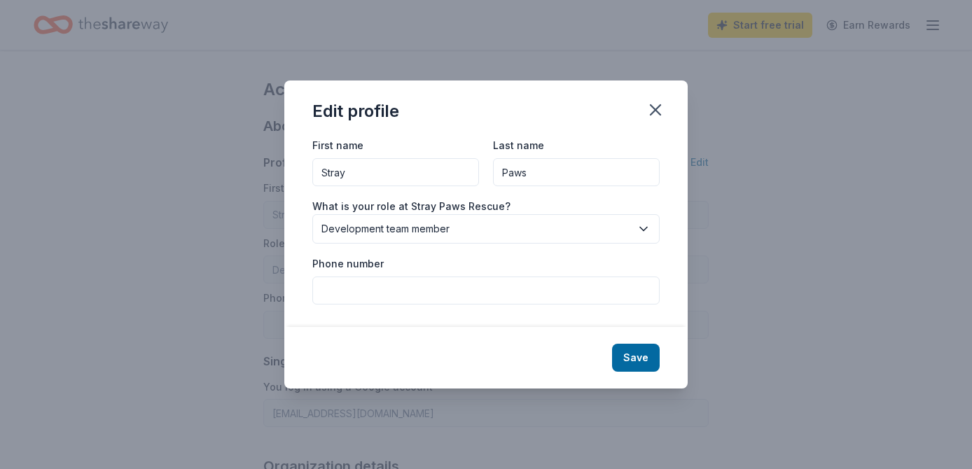
click at [361, 273] on div "Phone number" at bounding box center [485, 280] width 347 height 50
click at [360, 287] on input "Phone number" at bounding box center [485, 291] width 347 height 28
type input "3142543466"
click at [645, 357] on button "Save" at bounding box center [636, 358] width 48 height 28
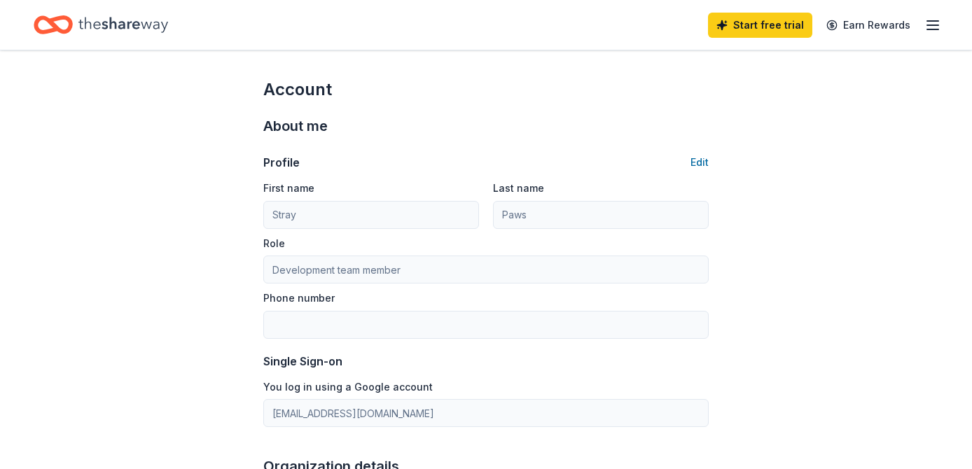
type input "3142543466"
click at [697, 164] on button "Edit" at bounding box center [700, 162] width 18 height 17
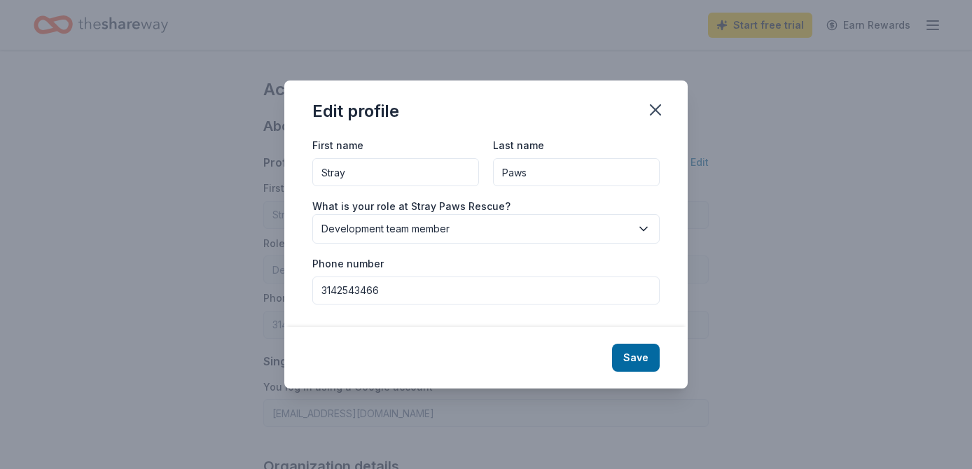
drag, startPoint x: 366, startPoint y: 182, endPoint x: 283, endPoint y: 170, distance: 84.2
click at [283, 170] on div "Edit profile First name Stray Last name Paws What is your role at Stray Paws Re…" at bounding box center [486, 234] width 972 height 469
type input "Erica"
drag, startPoint x: 546, startPoint y: 174, endPoint x: 455, endPoint y: 174, distance: 91.1
click at [455, 174] on div "First name Erica Last name Paws" at bounding box center [485, 162] width 347 height 50
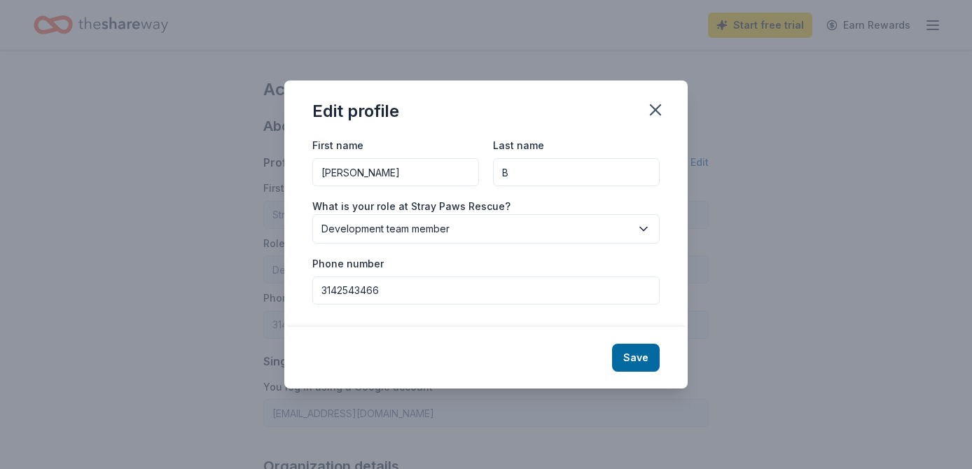
type input "Britton"
click at [633, 354] on button "Save" at bounding box center [636, 358] width 48 height 28
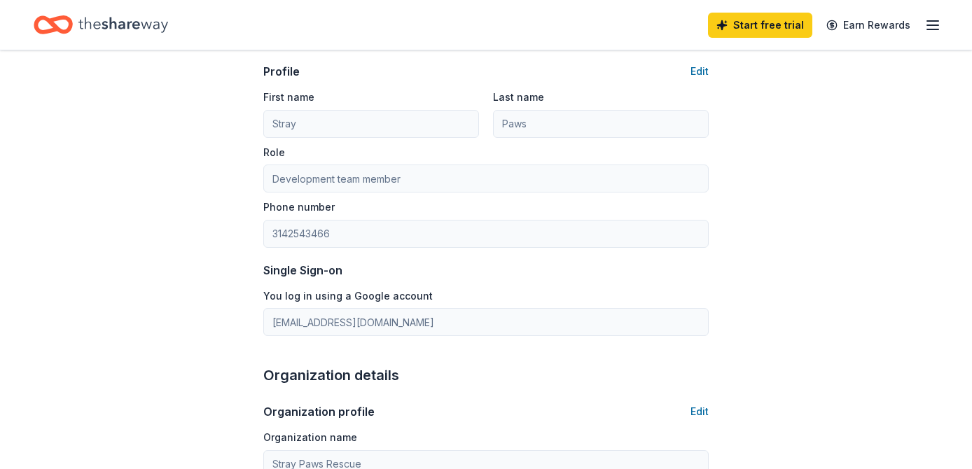
type input "Erica"
type input "Britton"
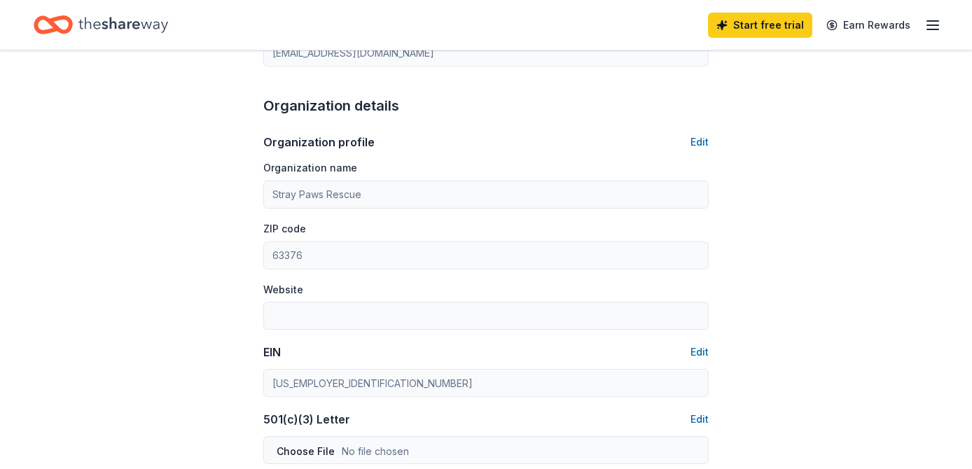
scroll to position [364, 0]
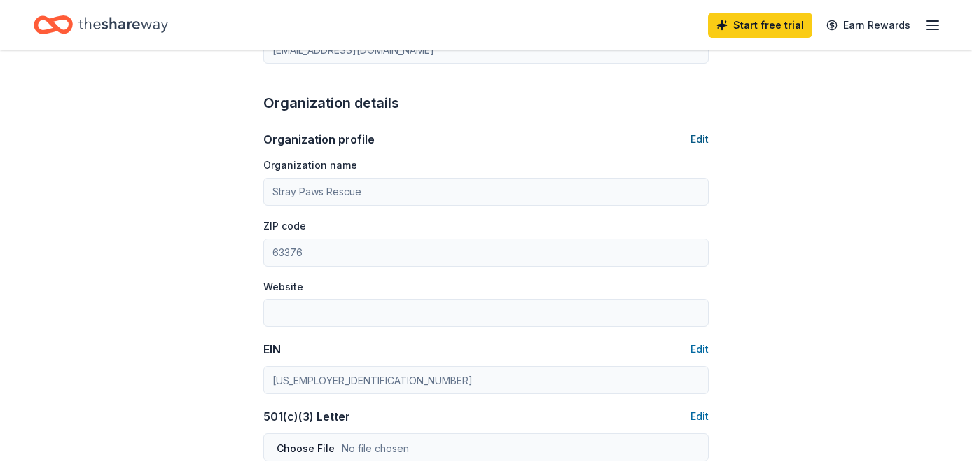
click at [703, 137] on button "Edit" at bounding box center [700, 139] width 18 height 17
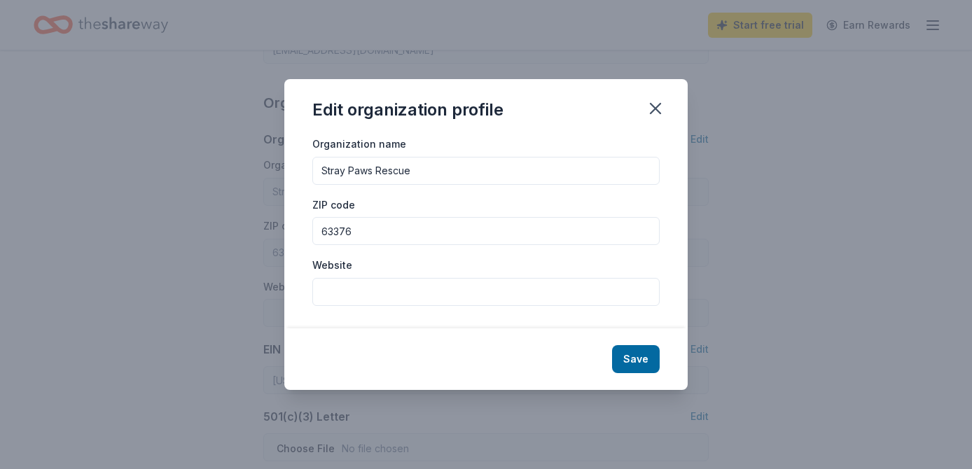
click at [357, 300] on input "Website" at bounding box center [485, 292] width 347 height 28
type input "www.straypawsrescue.com"
click at [633, 357] on button "Save" at bounding box center [636, 359] width 48 height 28
type input "www.straypawsrescue.com"
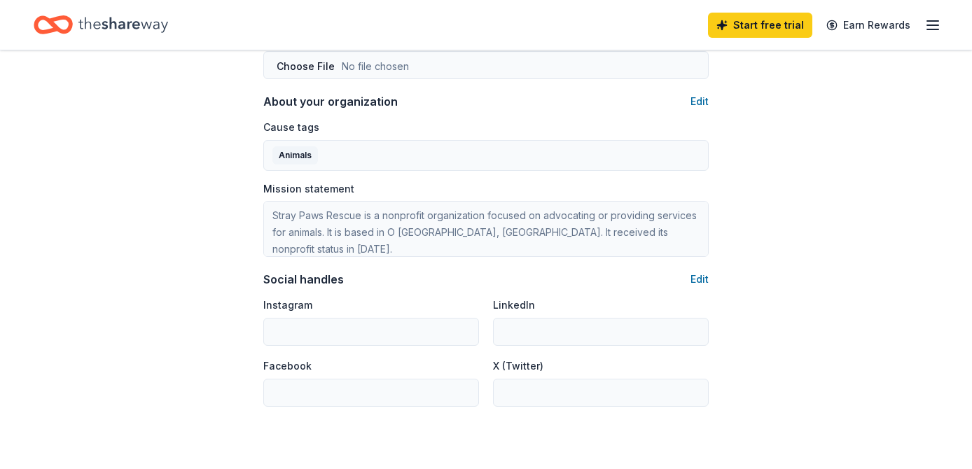
scroll to position [748, 0]
click at [698, 273] on button "Edit" at bounding box center [700, 277] width 18 height 17
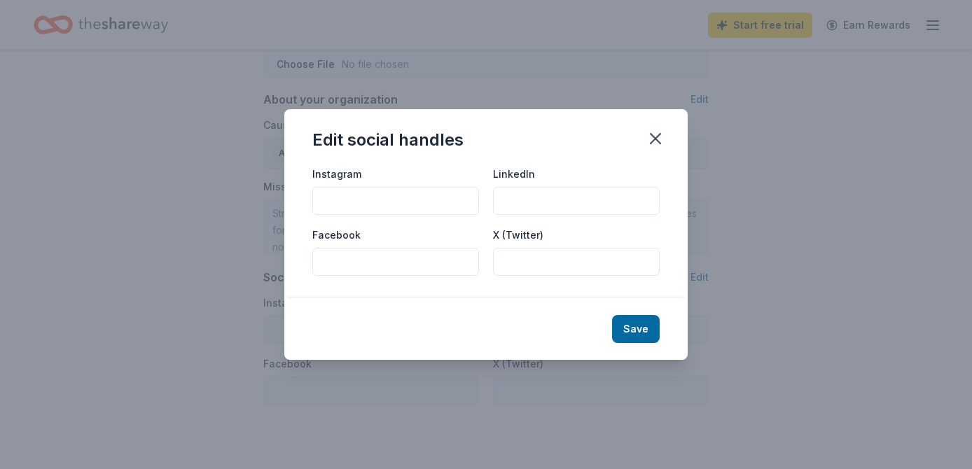
click at [383, 260] on input "Facebook" at bounding box center [395, 262] width 167 height 28
paste input "https://www.facebook.com/straypawsadoptables"
type input "https://www.facebook.com/straypawsadoptables"
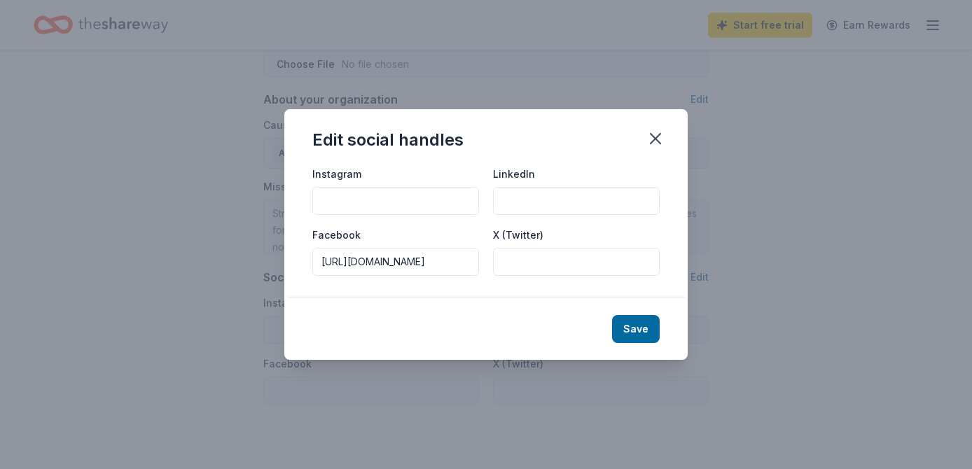
click at [374, 207] on input "Instagram" at bounding box center [395, 201] width 167 height 28
paste input "https://www.instagram.com/straypawsrescuestlouis/"
type input "https://www.instagram.com/straypawsrescuestlouis/"
click at [640, 334] on button "Save" at bounding box center [636, 329] width 48 height 28
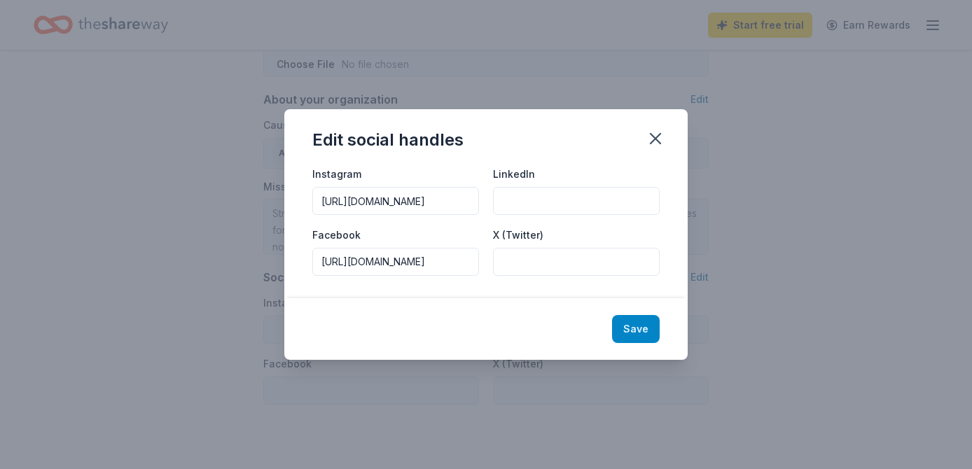
scroll to position [0, 0]
type input "https://www.instagram.com/straypawsrescuestlouis/"
type input "https://www.facebook.com/straypawsadoptables"
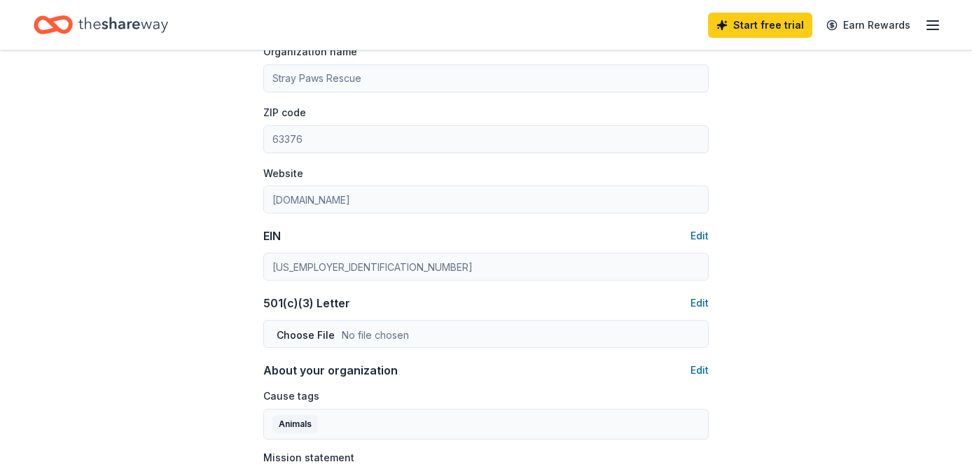
scroll to position [473, 0]
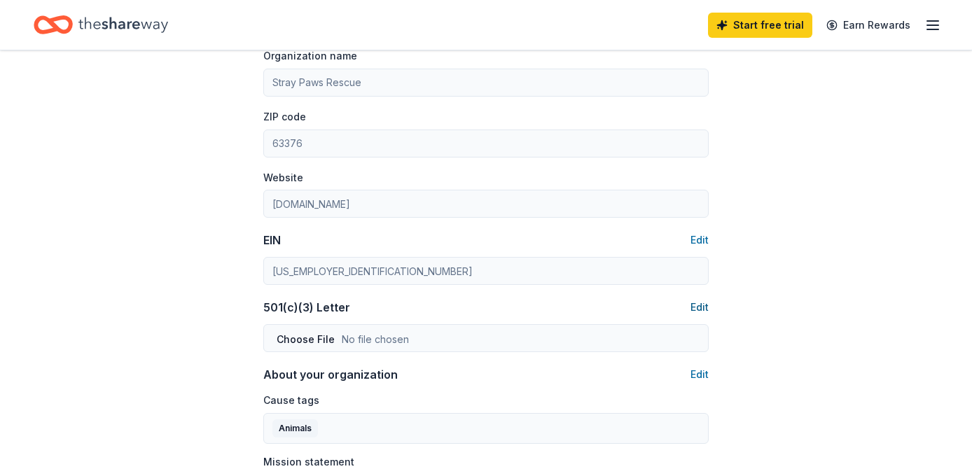
click at [703, 311] on button "Edit" at bounding box center [700, 307] width 18 height 17
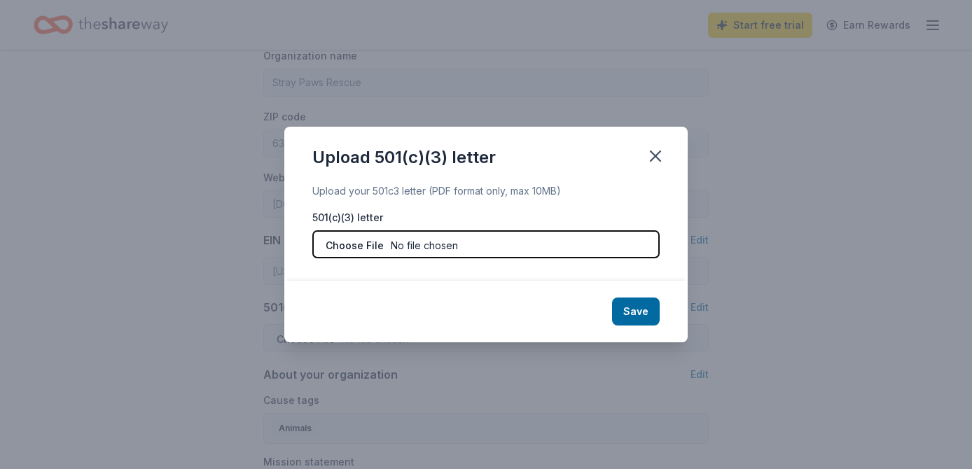
click at [352, 244] on input "file" at bounding box center [485, 244] width 347 height 28
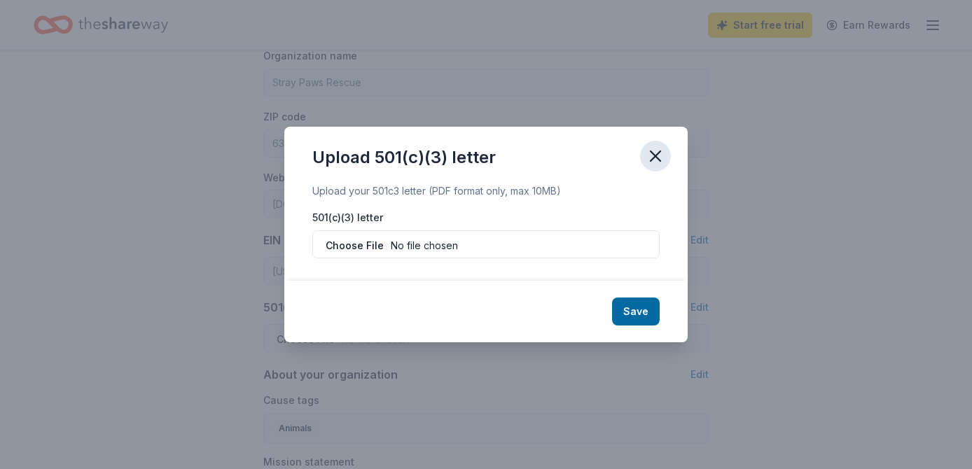
click at [654, 163] on icon "button" at bounding box center [656, 156] width 20 height 20
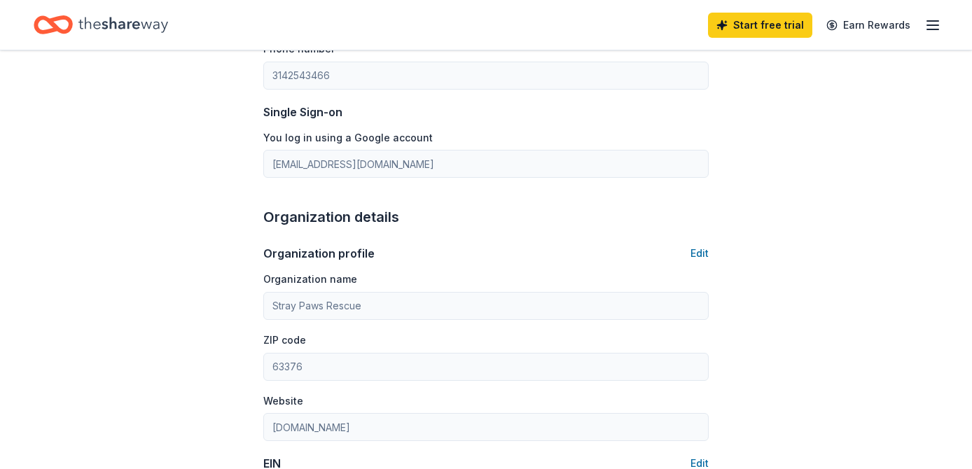
scroll to position [0, 0]
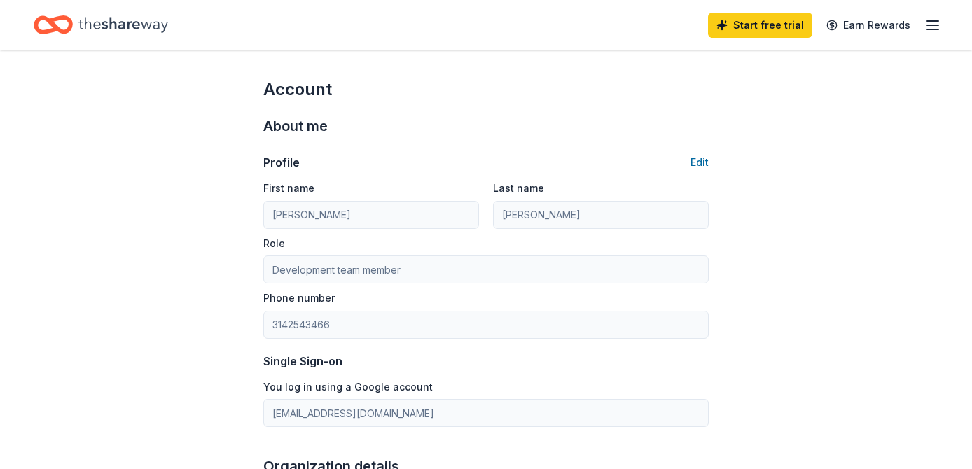
click at [77, 22] on div "Home" at bounding box center [101, 24] width 135 height 33
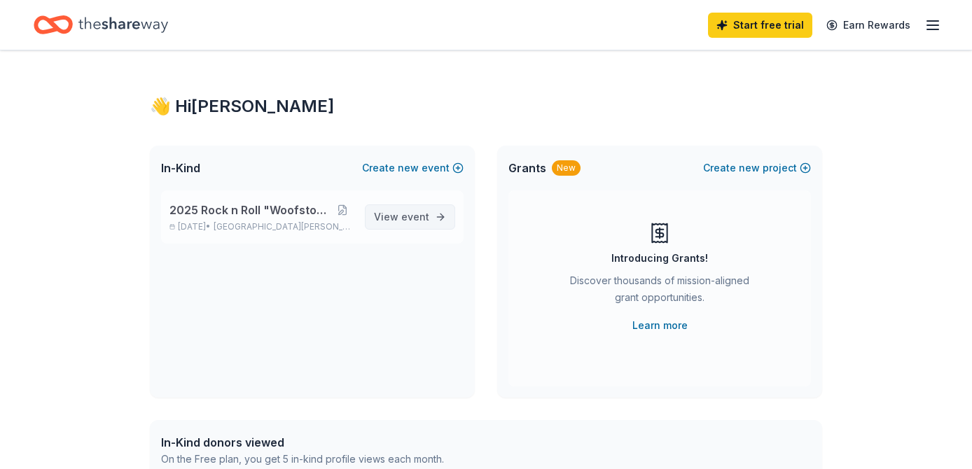
click at [407, 218] on span "event" at bounding box center [415, 217] width 28 height 12
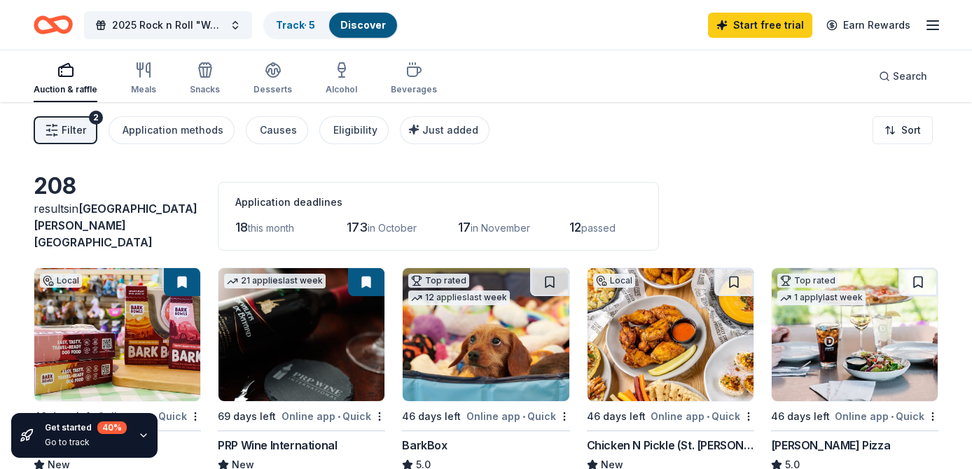
click at [76, 126] on span "Filter" at bounding box center [74, 130] width 25 height 17
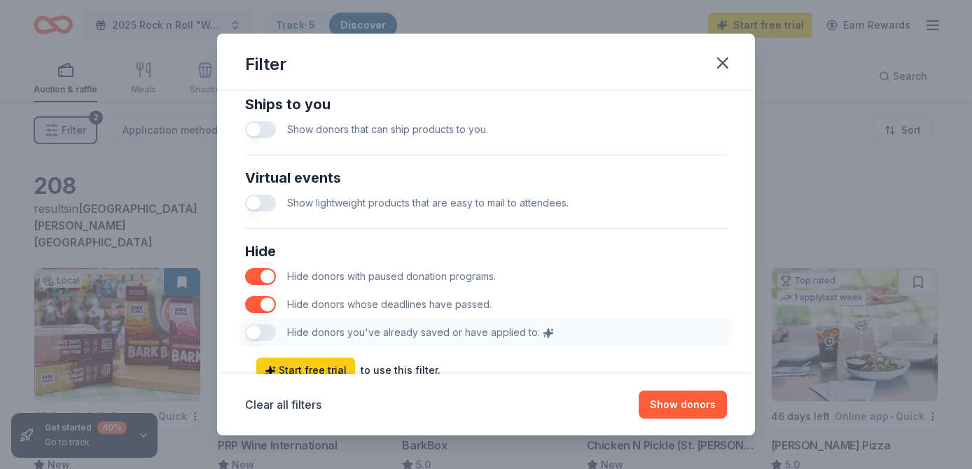
scroll to position [684, 0]
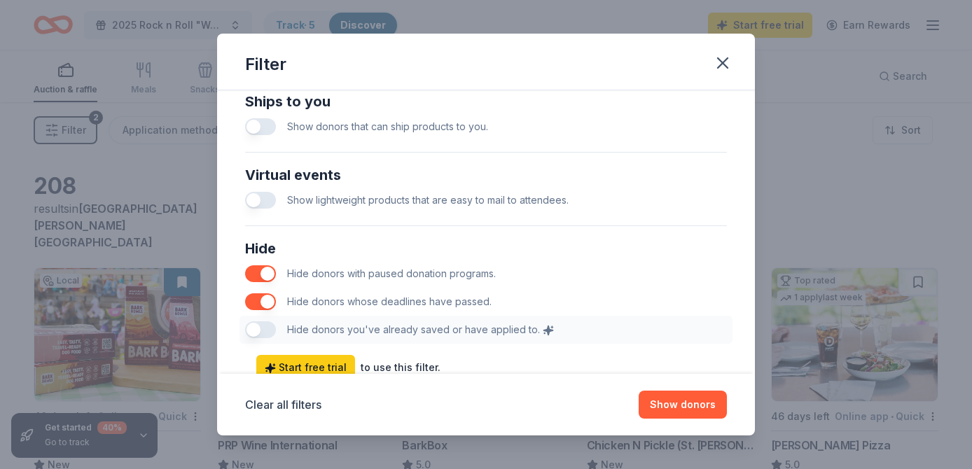
click at [258, 329] on div "Hide Hide donors with paused donation programs. Hide donors whose deadlines hav…" at bounding box center [486, 291] width 493 height 118
click at [269, 329] on div "Hide Hide donors with paused donation programs. Hide donors whose deadlines hav…" at bounding box center [486, 291] width 493 height 118
click at [723, 57] on icon "button" at bounding box center [723, 63] width 20 height 20
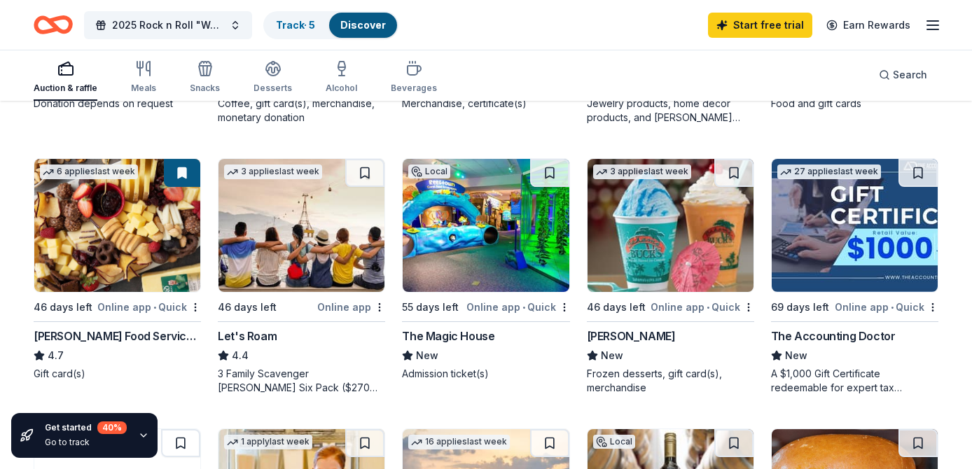
scroll to position [654, 0]
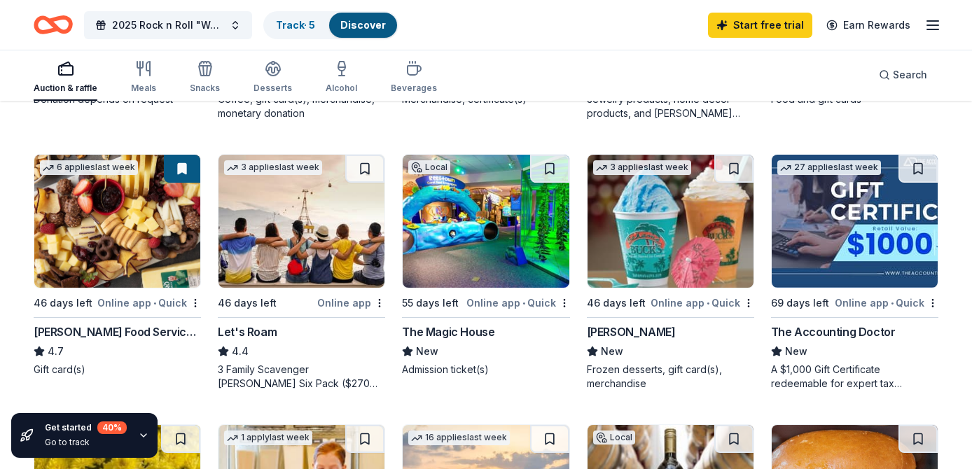
click at [678, 254] on img at bounding box center [671, 221] width 166 height 133
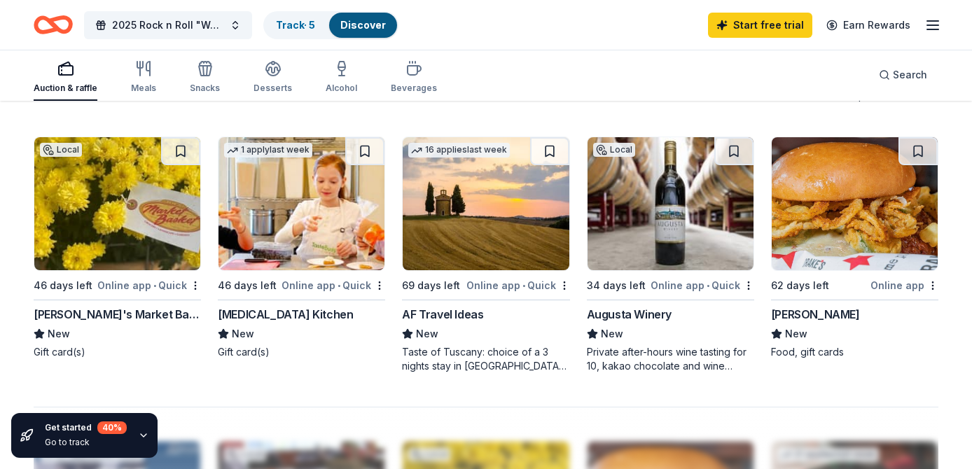
scroll to position [931, 0]
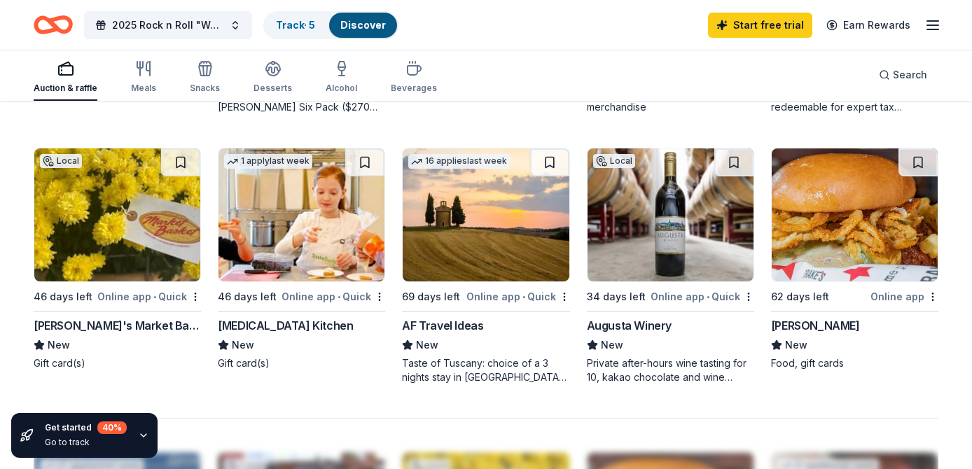
click at [145, 233] on img at bounding box center [117, 215] width 166 height 133
click at [863, 254] on img at bounding box center [855, 215] width 166 height 133
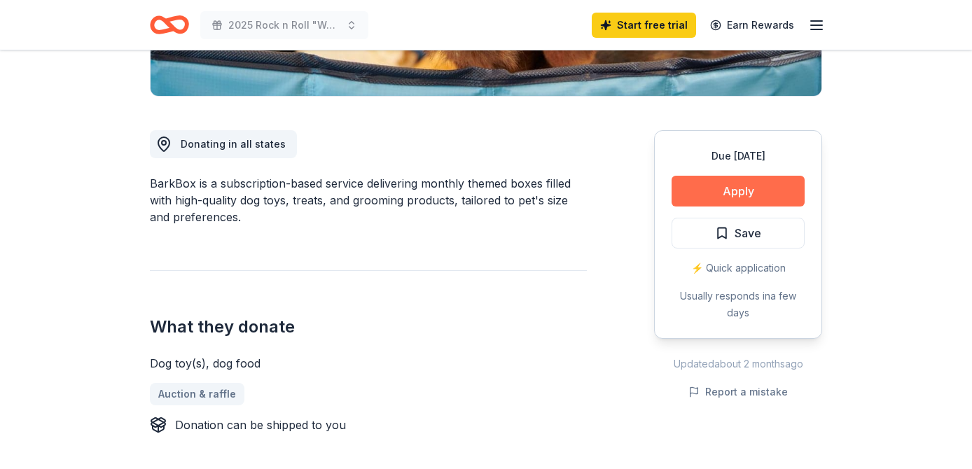
scroll to position [331, 0]
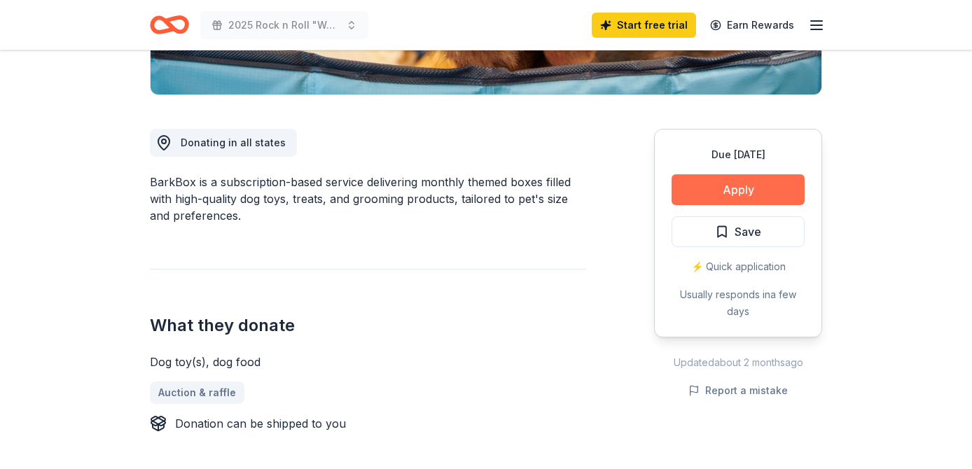
click at [758, 200] on button "Apply" at bounding box center [738, 189] width 133 height 31
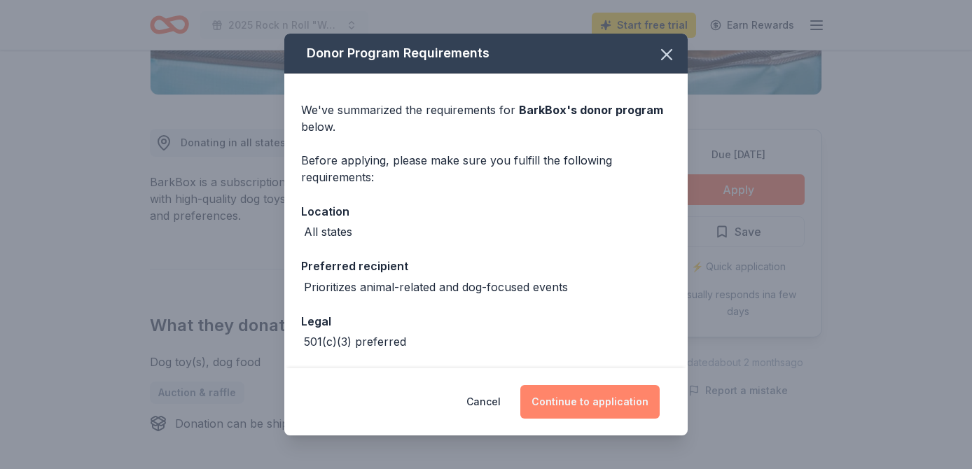
click at [619, 394] on button "Continue to application" at bounding box center [590, 402] width 139 height 34
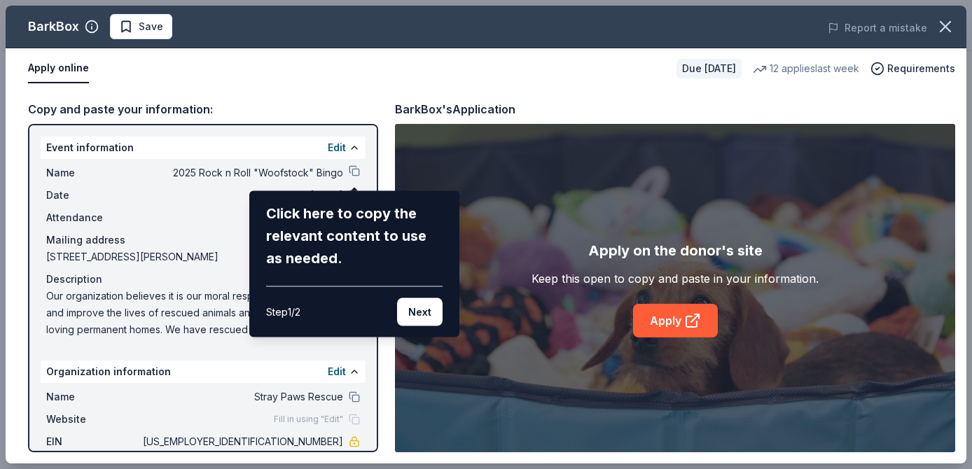
click at [356, 169] on div "BarkBox Save Report a mistake Apply online Due in 46 days 12 applies last week …" at bounding box center [486, 235] width 961 height 458
click at [350, 146] on div "BarkBox Save Report a mistake Apply online Due in 46 days 12 applies last week …" at bounding box center [486, 235] width 961 height 458
click at [331, 142] on div "BarkBox Save Report a mistake Apply online Due in 46 days 12 applies last week …" at bounding box center [486, 235] width 961 height 458
click at [354, 146] on div "BarkBox Save Report a mistake Apply online Due in 46 days 12 applies last week …" at bounding box center [486, 235] width 961 height 458
click at [331, 167] on div "BarkBox Save Report a mistake Apply online Due in 46 days 12 applies last week …" at bounding box center [486, 235] width 961 height 458
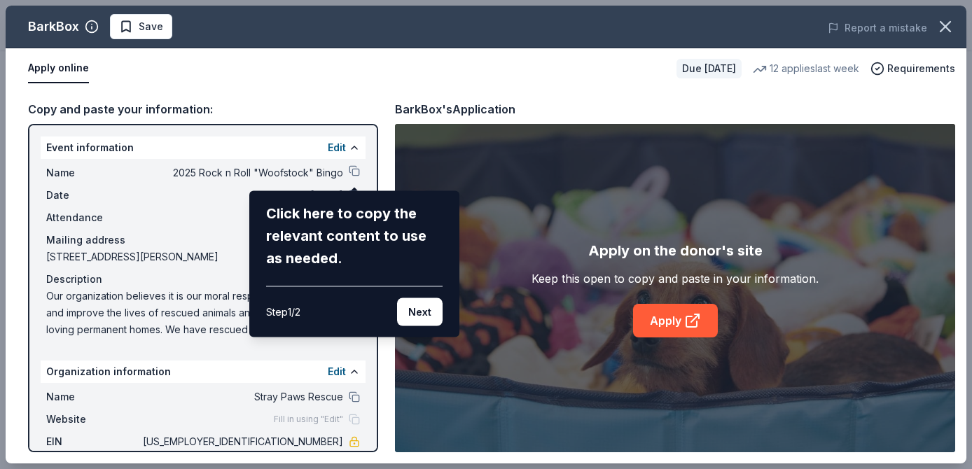
click at [359, 169] on div "BarkBox Save Report a mistake Apply online Due in 46 days 12 applies last week …" at bounding box center [486, 235] width 961 height 458
click at [417, 311] on button "Next" at bounding box center [420, 312] width 46 height 28
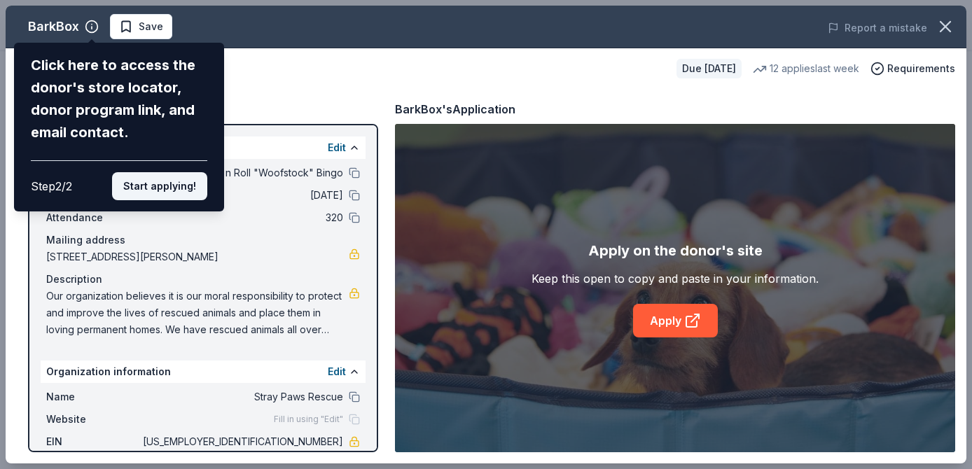
click at [190, 185] on button "Start applying!" at bounding box center [159, 186] width 95 height 28
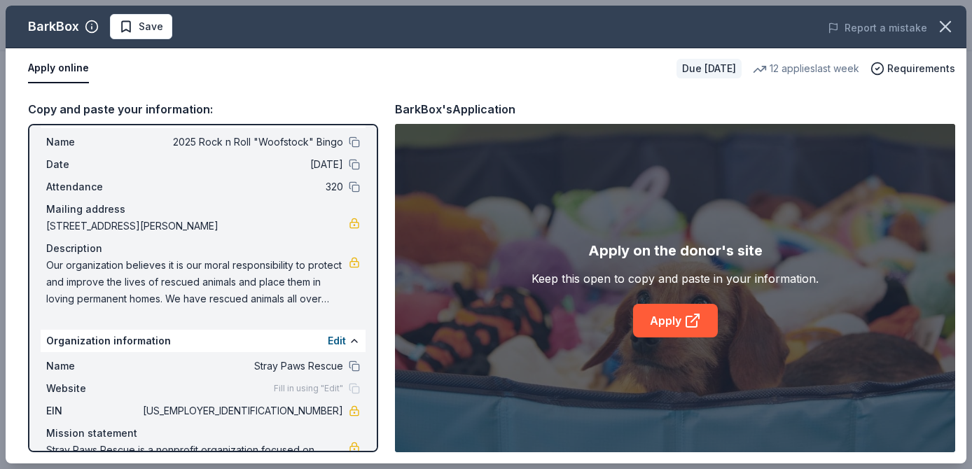
scroll to position [37, 0]
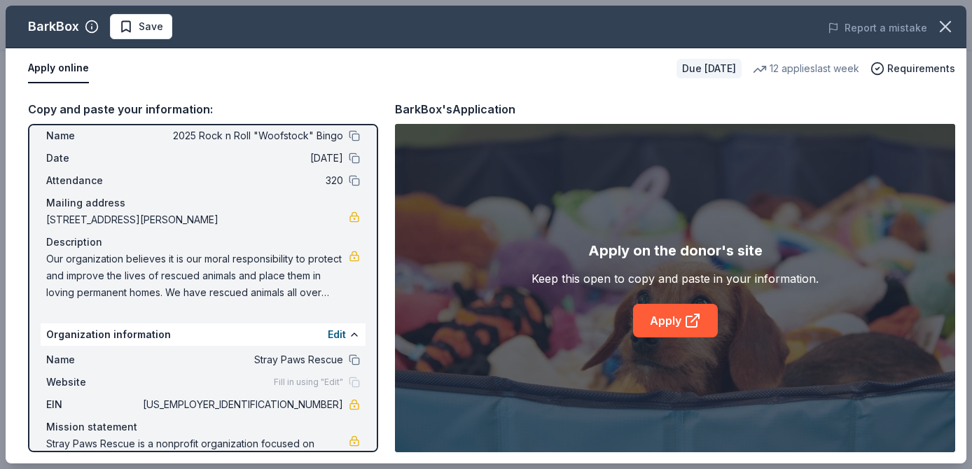
click at [324, 379] on span "Fill in using "Edit"" at bounding box center [308, 382] width 69 height 11
click at [353, 382] on div "Fill in using "Edit"" at bounding box center [317, 382] width 86 height 11
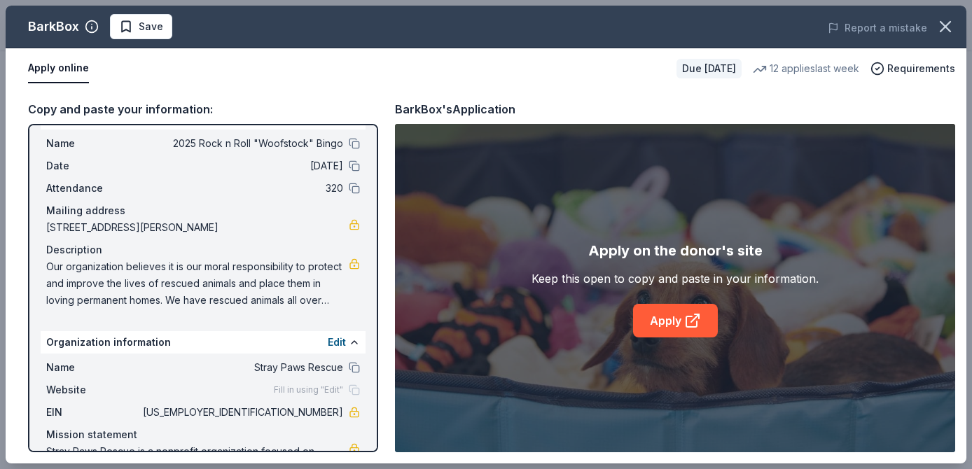
scroll to position [0, 0]
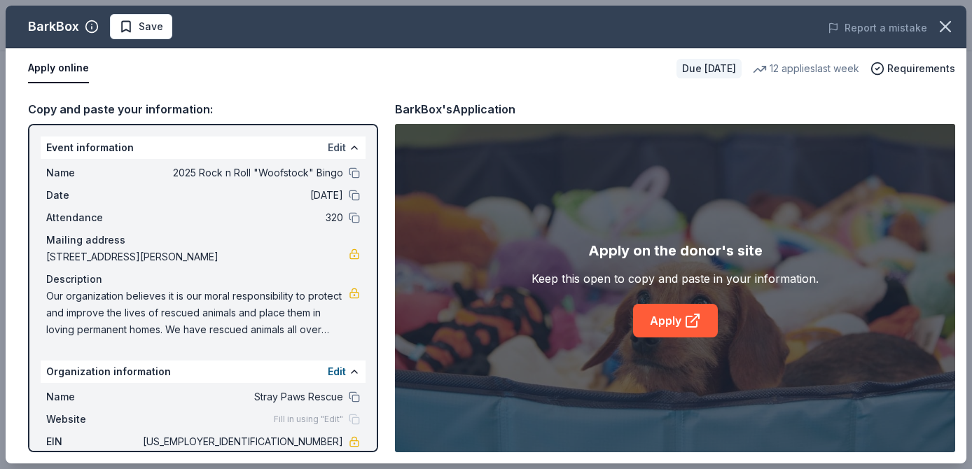
click at [336, 147] on button "Edit" at bounding box center [337, 147] width 18 height 17
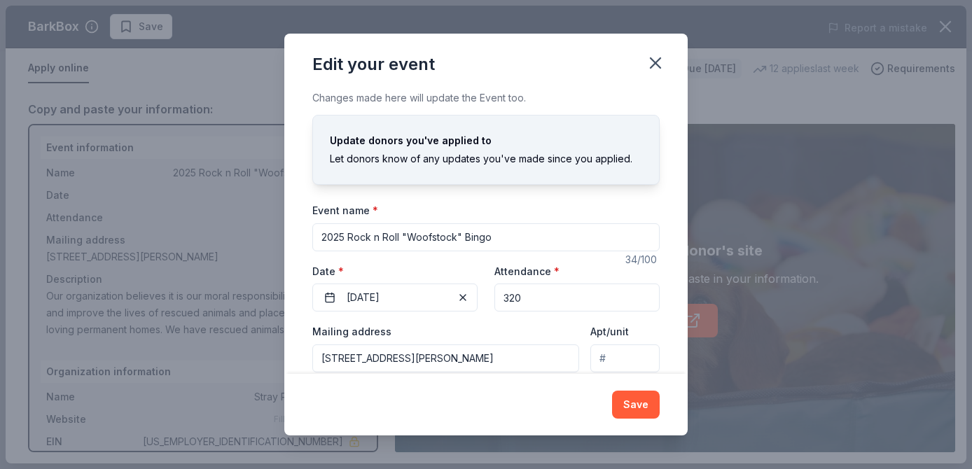
scroll to position [114, 0]
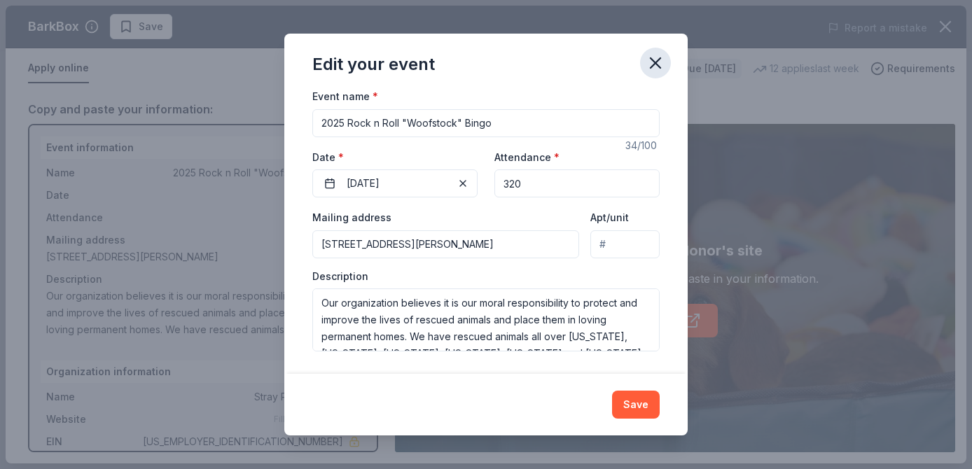
click at [658, 61] on icon "button" at bounding box center [656, 63] width 10 height 10
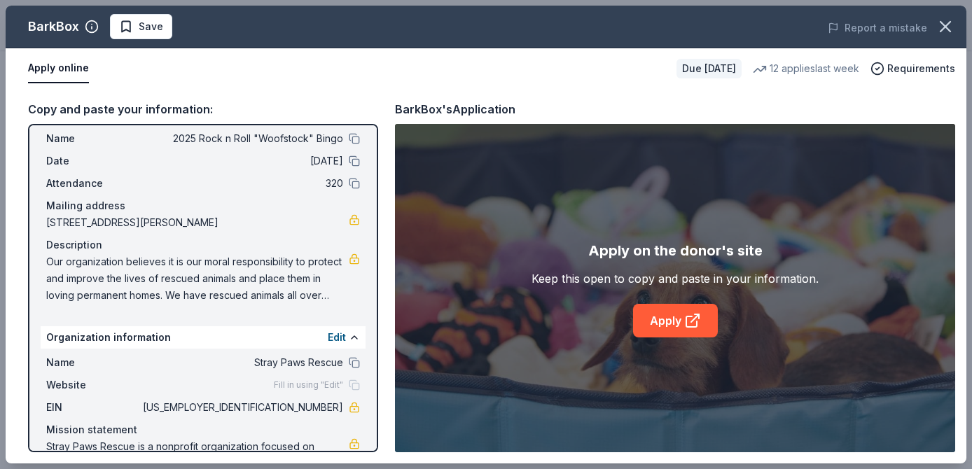
scroll to position [52, 0]
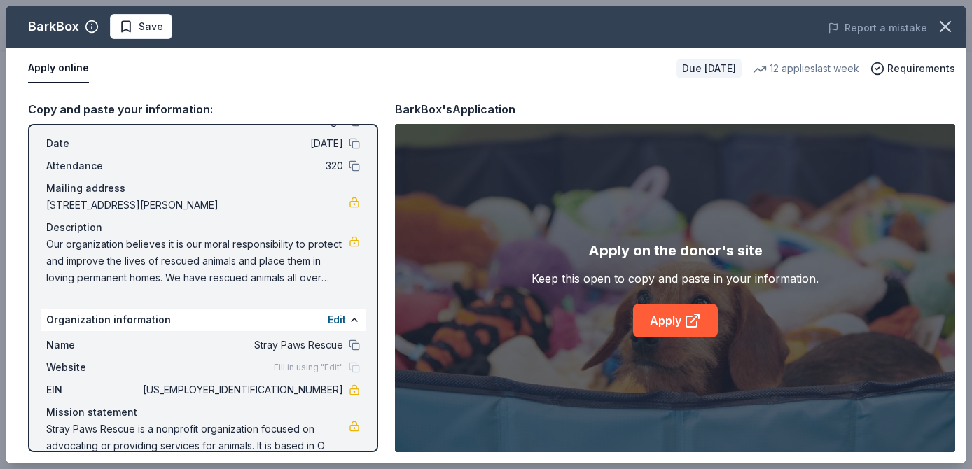
click at [357, 369] on div "Fill in using "Edit"" at bounding box center [317, 367] width 86 height 11
click at [317, 366] on span "Fill in using "Edit"" at bounding box center [308, 367] width 69 height 11
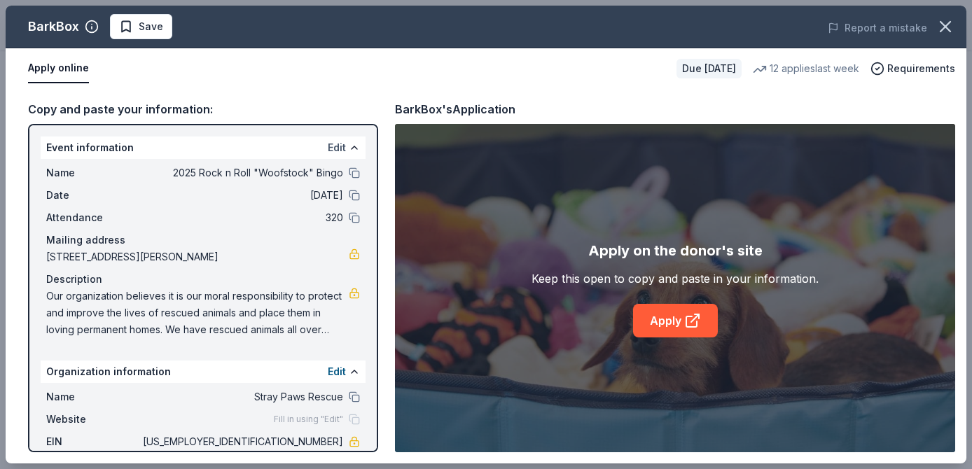
click at [340, 150] on button "Edit" at bounding box center [337, 147] width 18 height 17
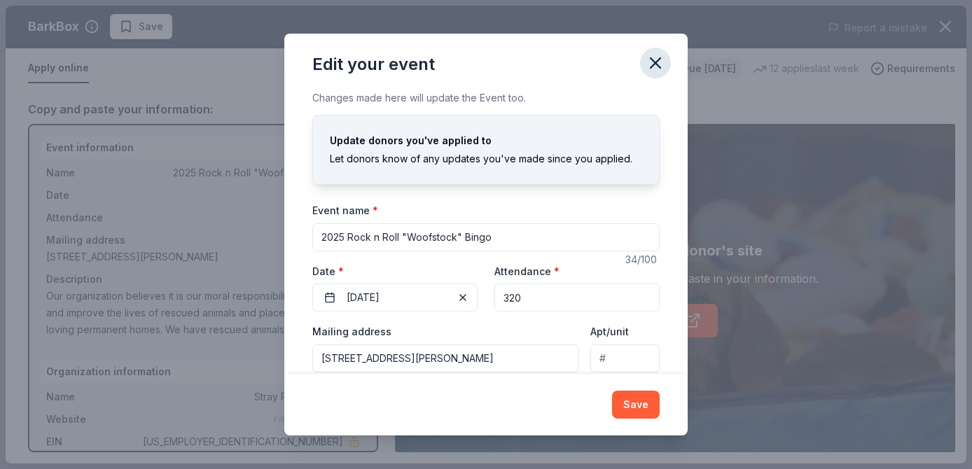
click at [663, 61] on icon "button" at bounding box center [656, 63] width 20 height 20
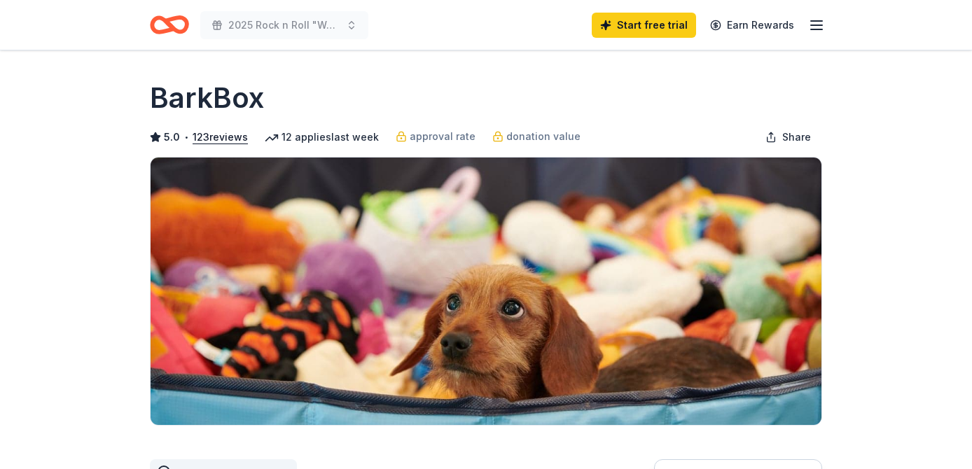
scroll to position [331, 0]
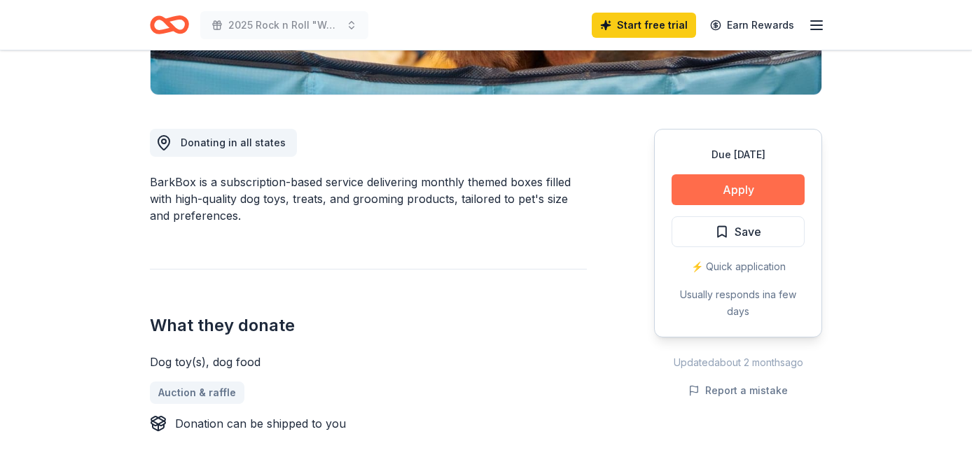
click at [769, 184] on button "Apply" at bounding box center [738, 189] width 133 height 31
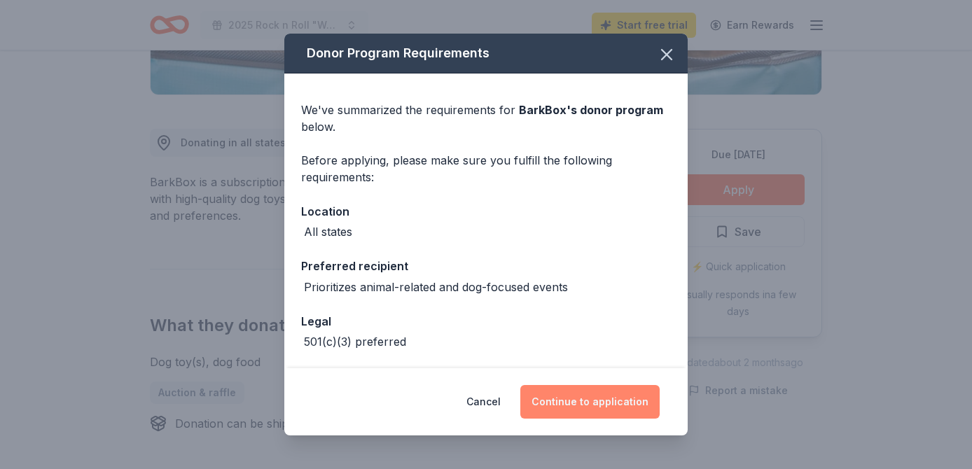
click at [619, 390] on button "Continue to application" at bounding box center [590, 402] width 139 height 34
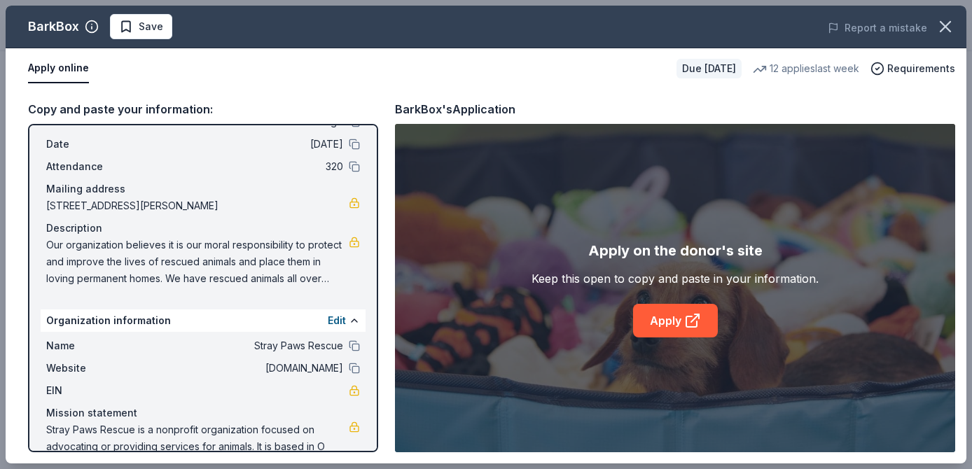
scroll to position [89, 0]
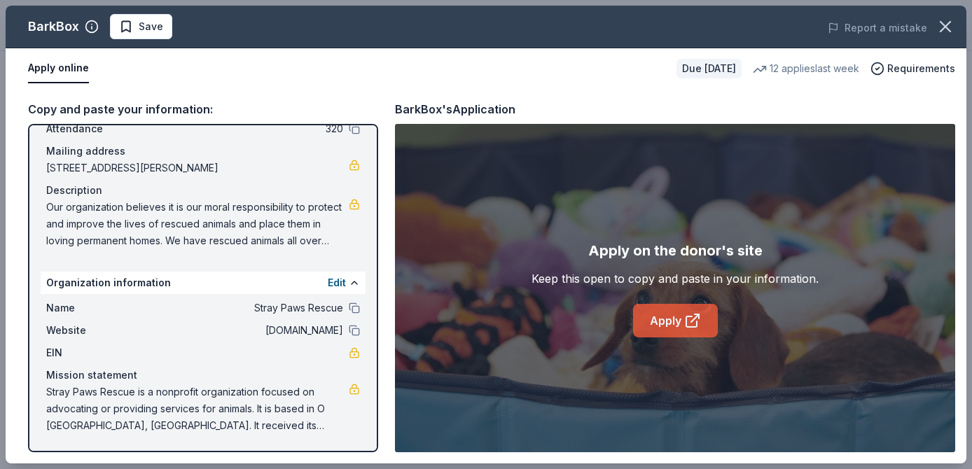
click at [685, 320] on icon at bounding box center [692, 320] width 17 height 17
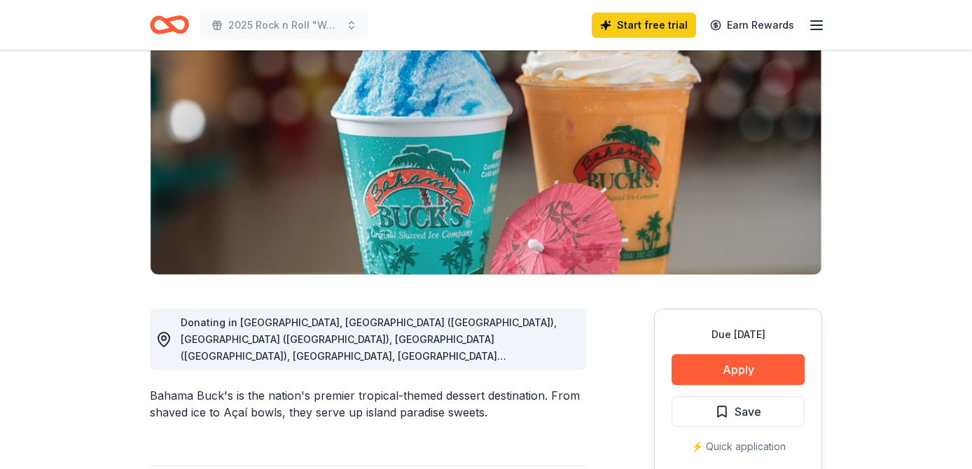
scroll to position [152, 0]
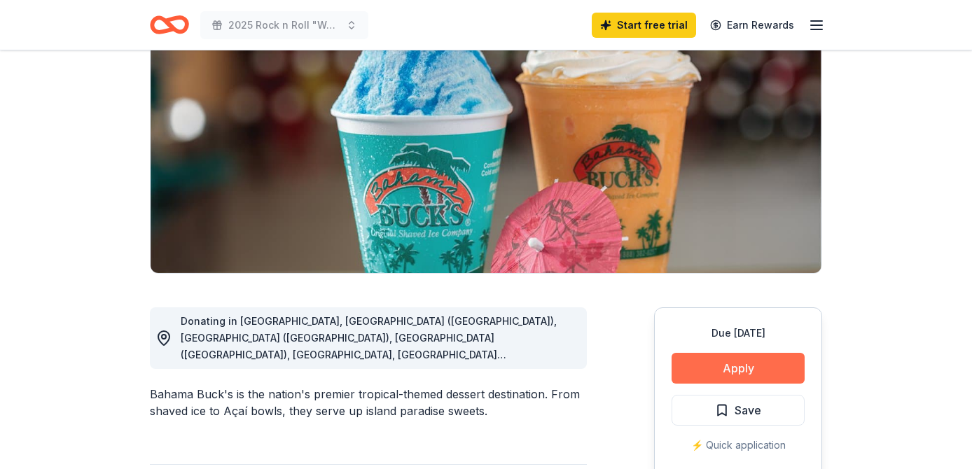
click at [757, 366] on button "Apply" at bounding box center [738, 368] width 133 height 31
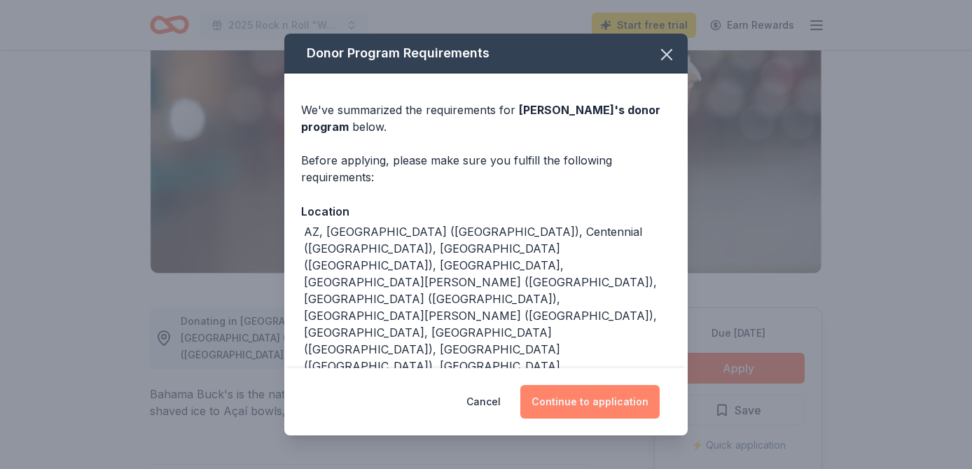
click at [579, 406] on button "Continue to application" at bounding box center [590, 402] width 139 height 34
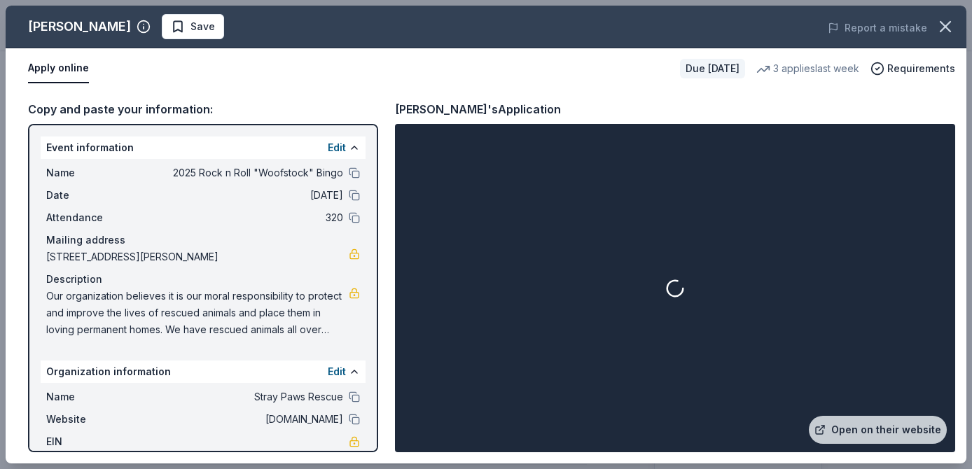
scroll to position [89, 0]
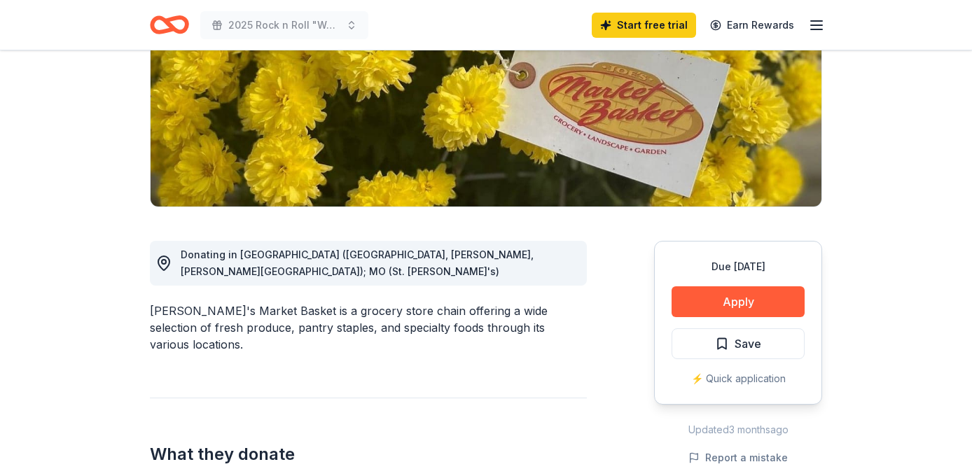
scroll to position [247, 0]
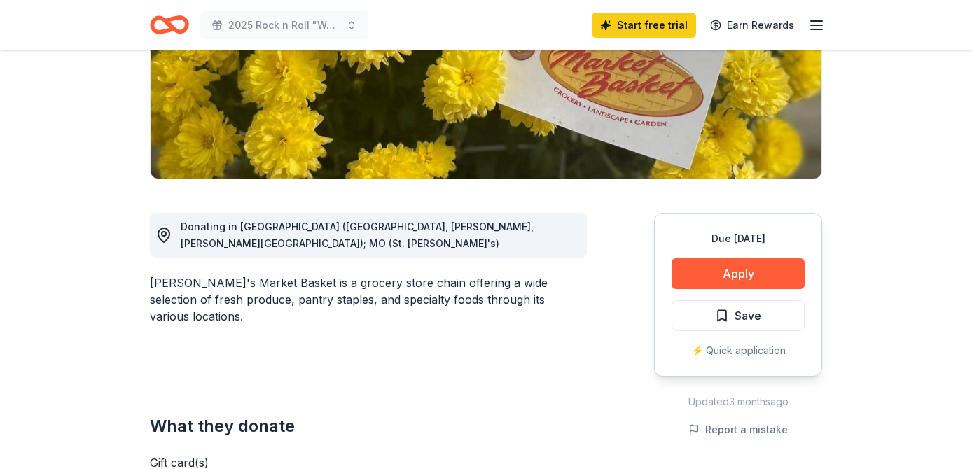
click at [743, 256] on div "Due [DATE] Apply Save ⚡️ Quick application" at bounding box center [738, 295] width 168 height 164
click at [743, 267] on button "Apply" at bounding box center [738, 274] width 133 height 31
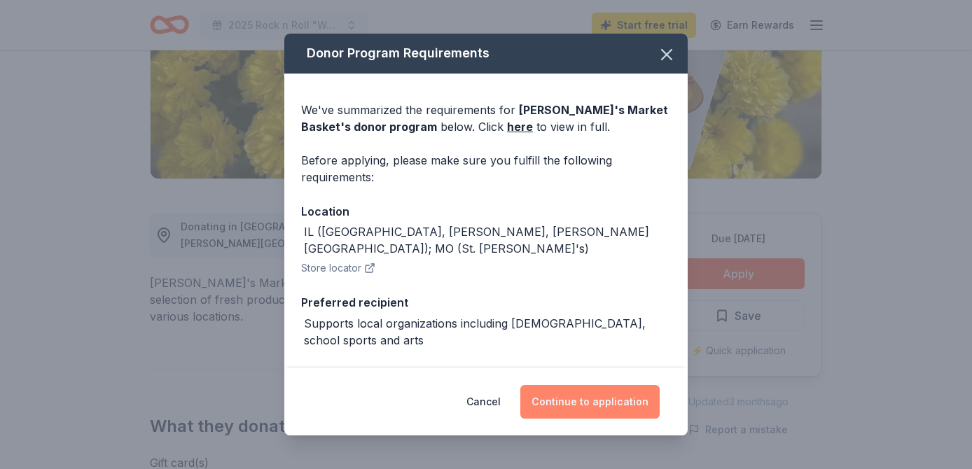
click at [623, 397] on button "Continue to application" at bounding box center [590, 402] width 139 height 34
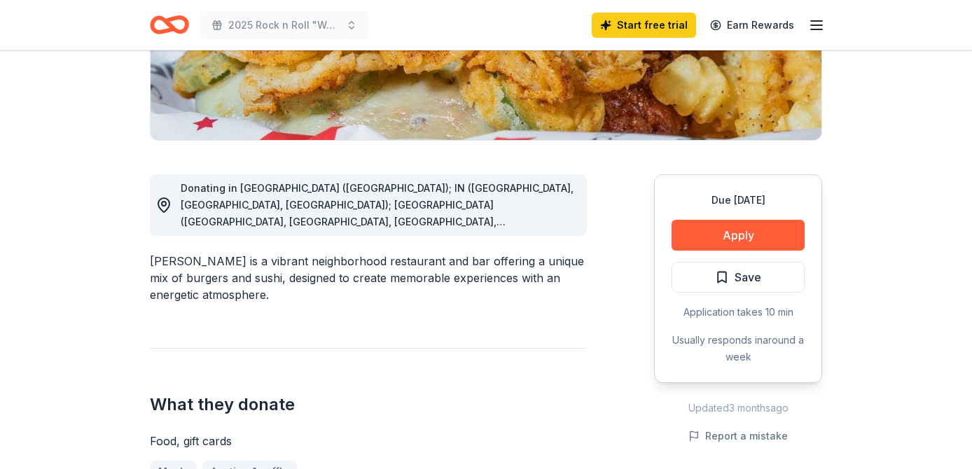
scroll to position [287, 0]
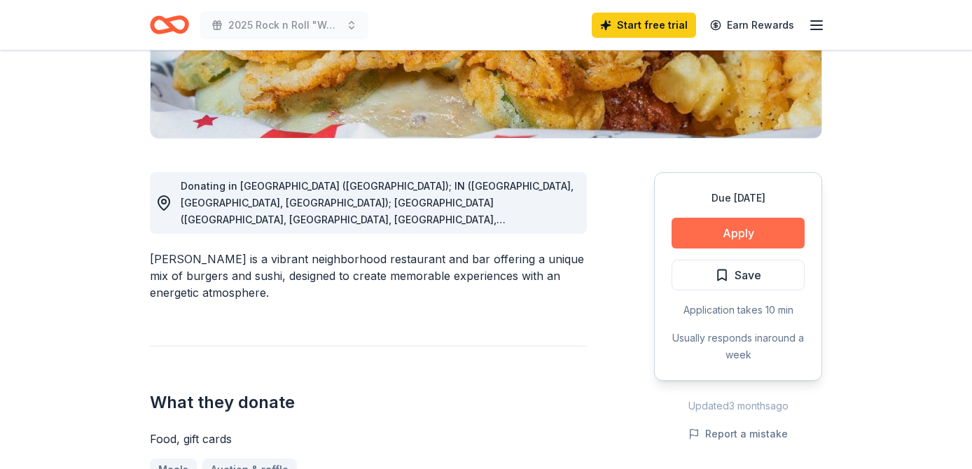
click at [743, 240] on button "Apply" at bounding box center [738, 233] width 133 height 31
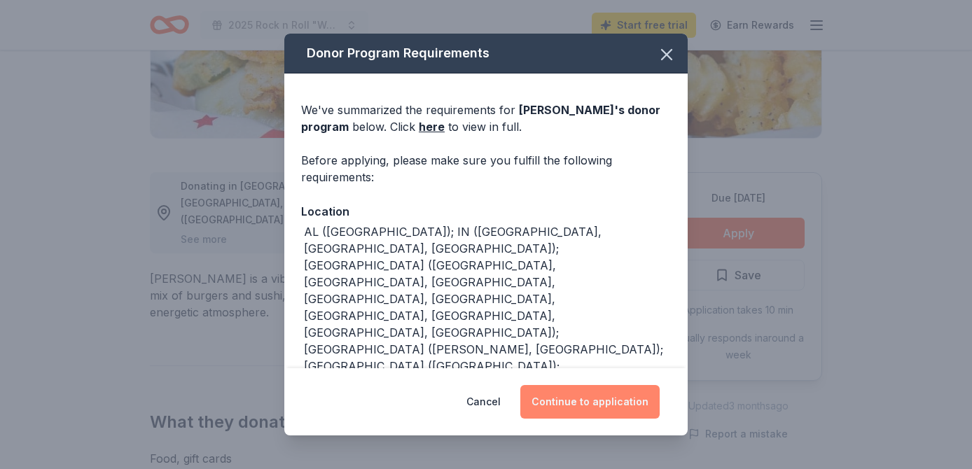
click at [576, 408] on button "Continue to application" at bounding box center [590, 402] width 139 height 34
